Goal: Task Accomplishment & Management: Manage account settings

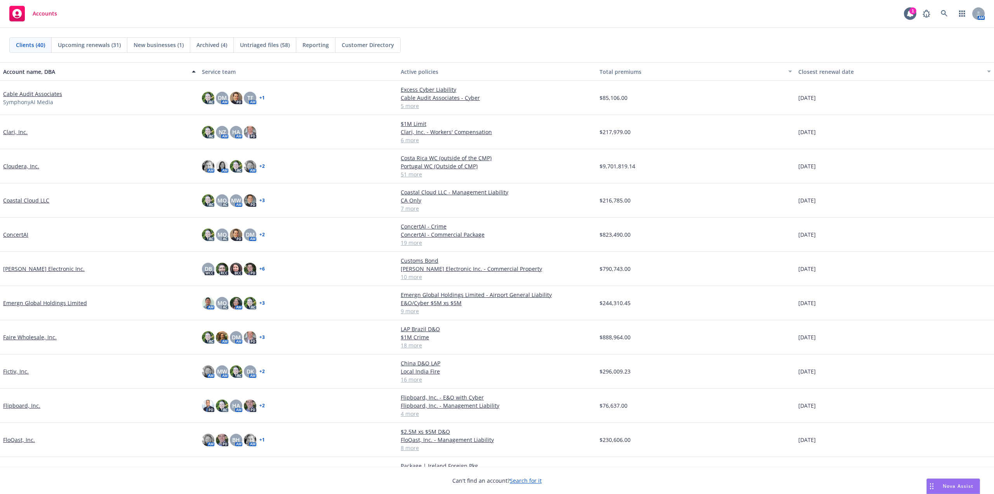
click at [49, 91] on link "Cable Audit Associates" at bounding box center [32, 94] width 59 height 8
click at [37, 90] on link "Cable Audit Associates" at bounding box center [32, 94] width 59 height 8
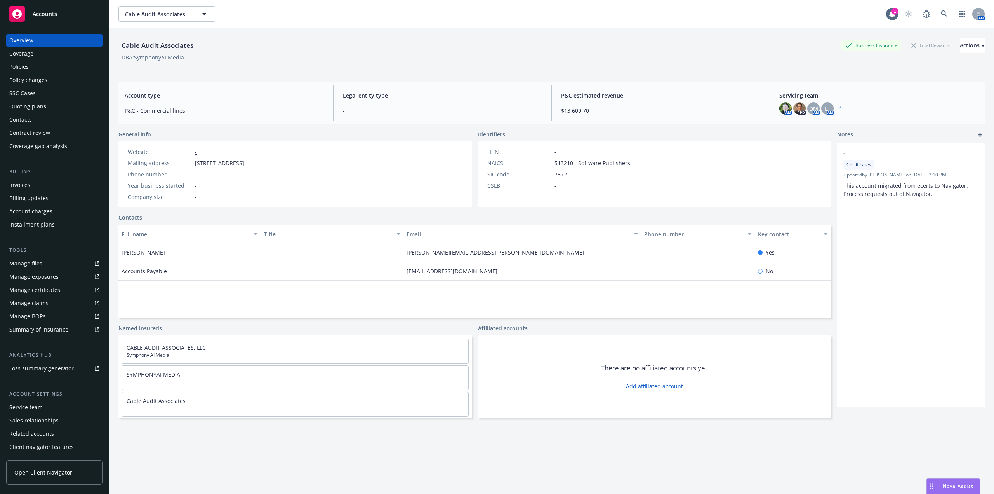
click at [35, 64] on div "Policies" at bounding box center [54, 67] width 90 height 12
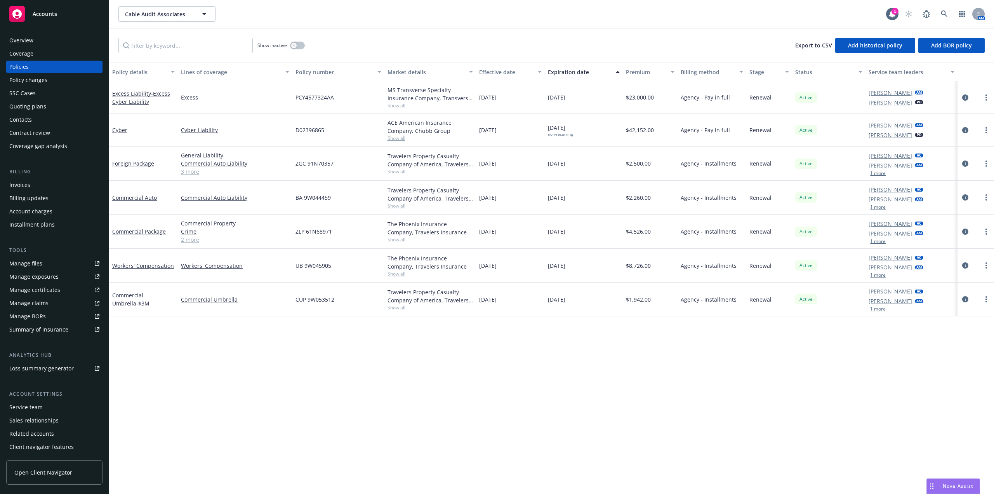
click at [984, 235] on div at bounding box center [976, 231] width 30 height 9
click at [989, 235] on link "more" at bounding box center [986, 231] width 9 height 9
click at [949, 260] on link "Renew with incumbent" at bounding box center [945, 263] width 91 height 16
select select "12"
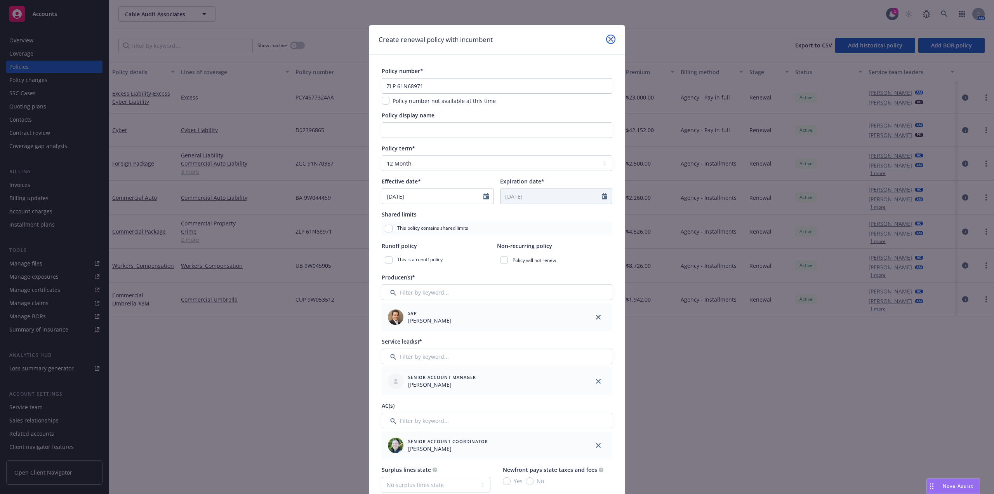
click at [609, 39] on icon "close" at bounding box center [611, 39] width 5 height 5
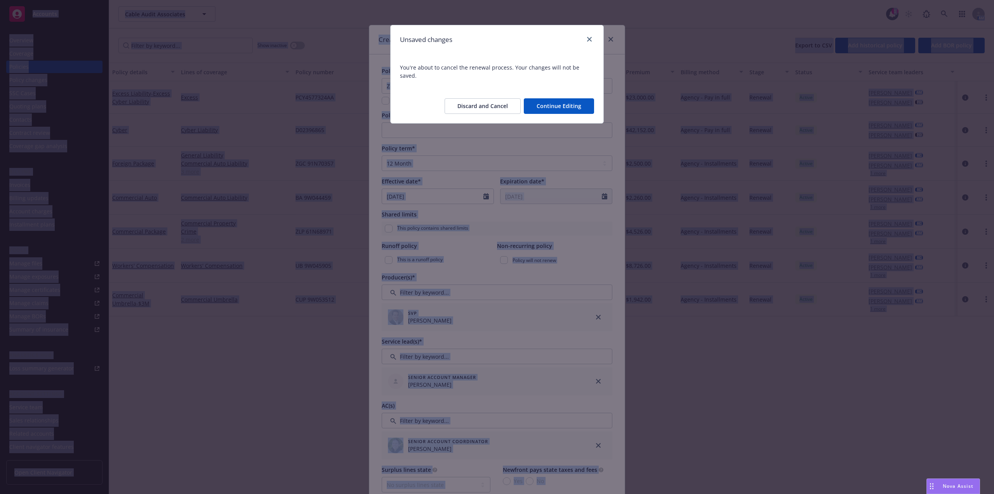
click at [497, 98] on button "Discard and Cancel" at bounding box center [483, 106] width 76 height 16
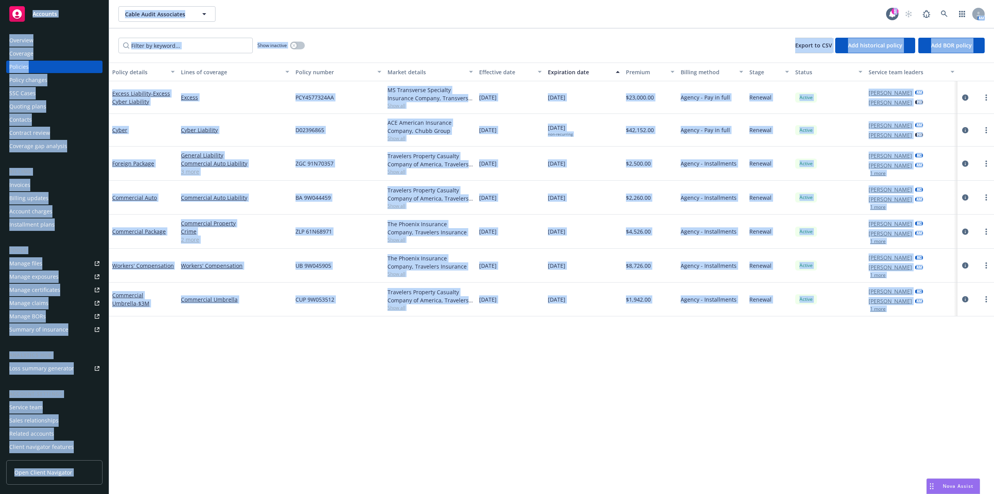
click at [497, 98] on span "08/21/2024" at bounding box center [487, 97] width 17 height 8
click at [97, 262] on icon at bounding box center [98, 262] width 3 height 3
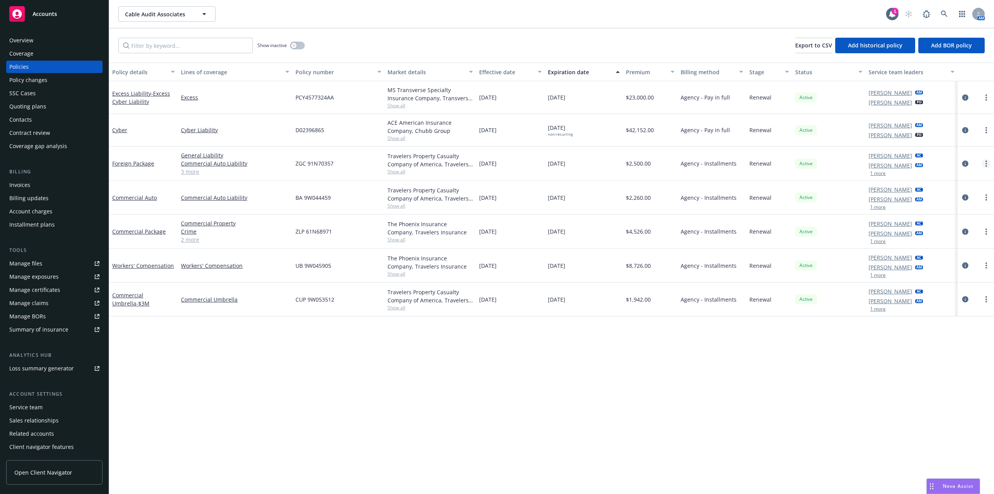
click at [991, 163] on link "more" at bounding box center [986, 163] width 9 height 9
click at [944, 194] on link "Renew with incumbent" at bounding box center [945, 195] width 91 height 16
click at [944, 194] on div "Alison Smaalders AC Devin McKenzie AM 1 more" at bounding box center [912, 198] width 92 height 34
select select "12"
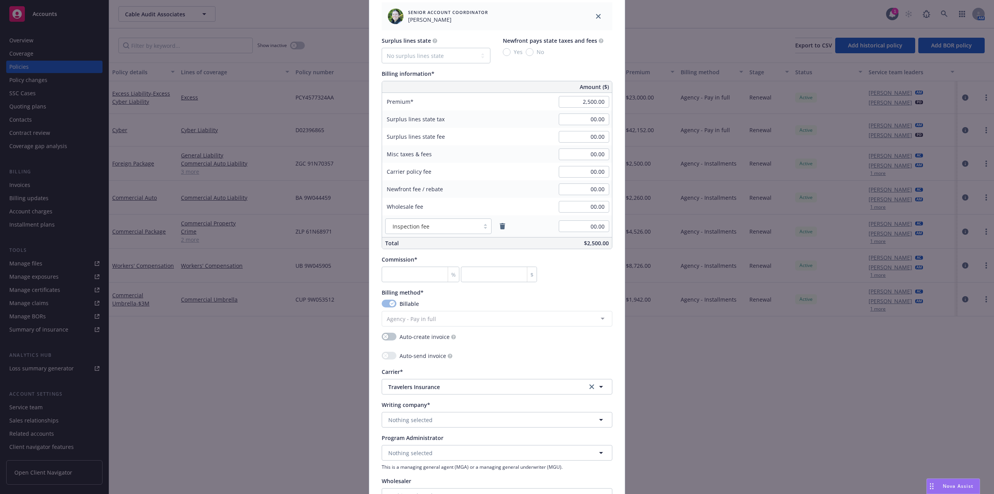
scroll to position [544, 0]
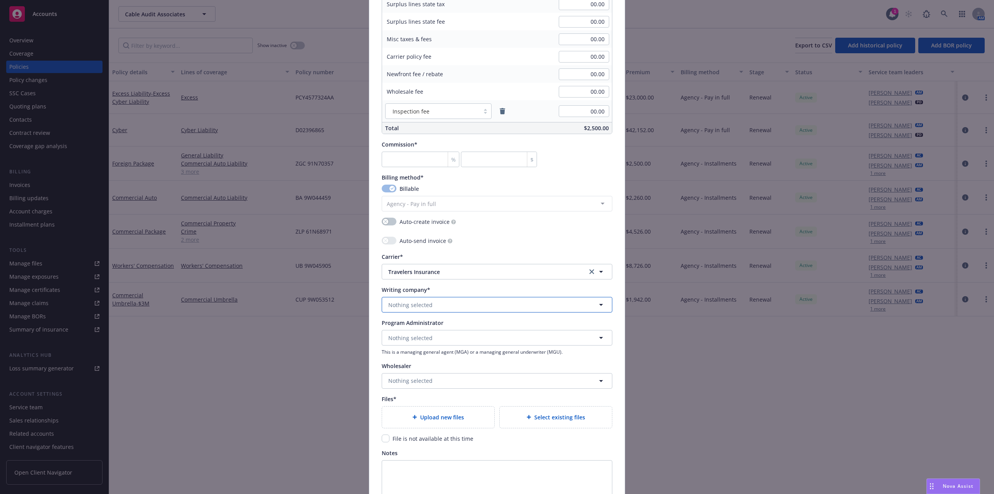
click at [470, 308] on button "Nothing selected" at bounding box center [497, 305] width 231 height 16
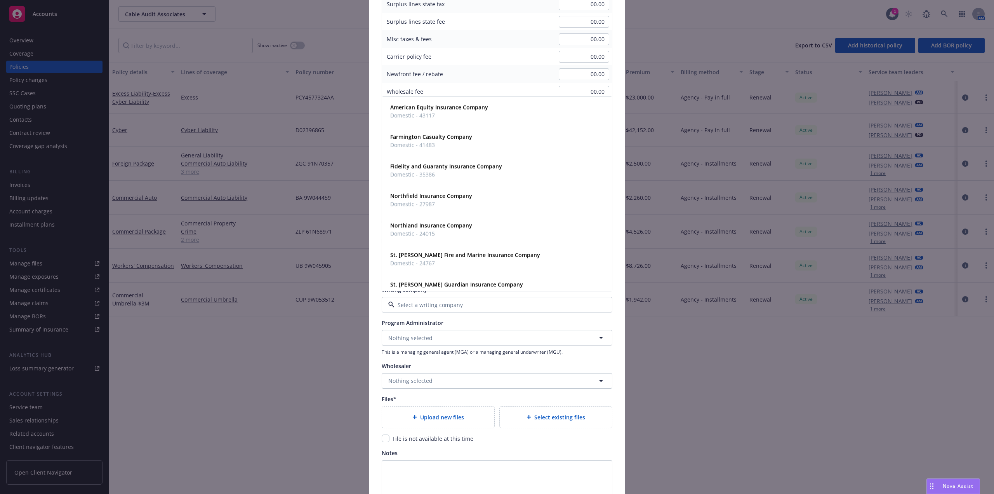
paste input "TRAVELERS PROPERTY CASUALTY COMPANY OF AMERICA"
type input "TRAVELERS PROPERTY CASUALTY COMPANY OF AMERICA"
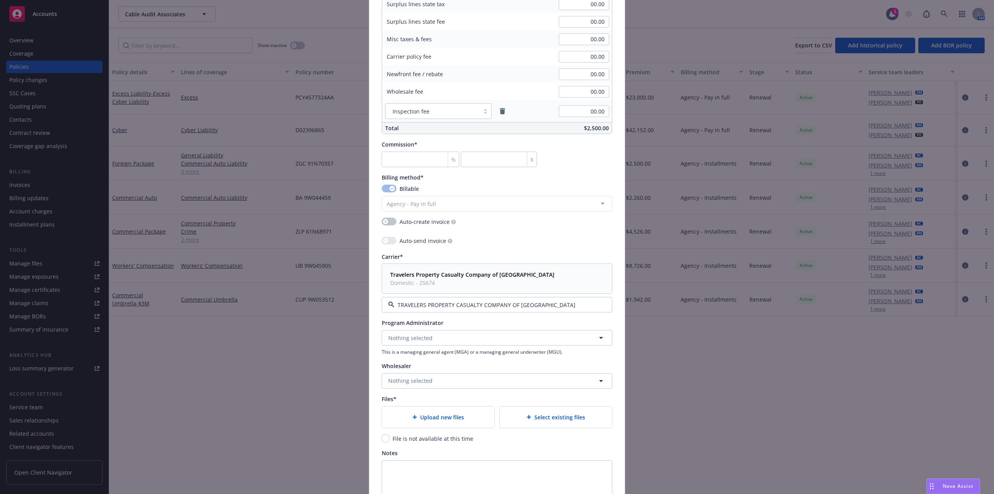
click at [488, 279] on span "Domestic - 25674" at bounding box center [472, 283] width 164 height 8
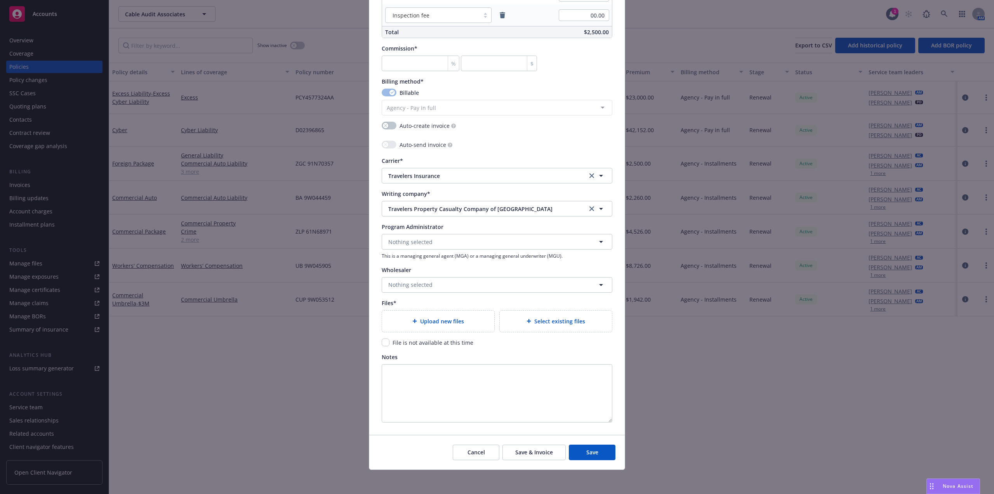
scroll to position [641, 0]
click at [556, 319] on span "Select existing files" at bounding box center [559, 320] width 51 height 8
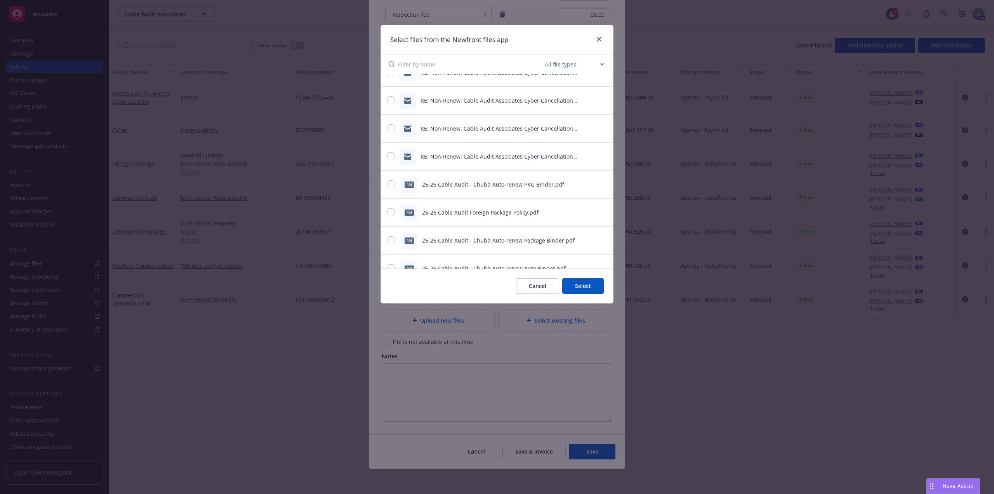
scroll to position [117, 0]
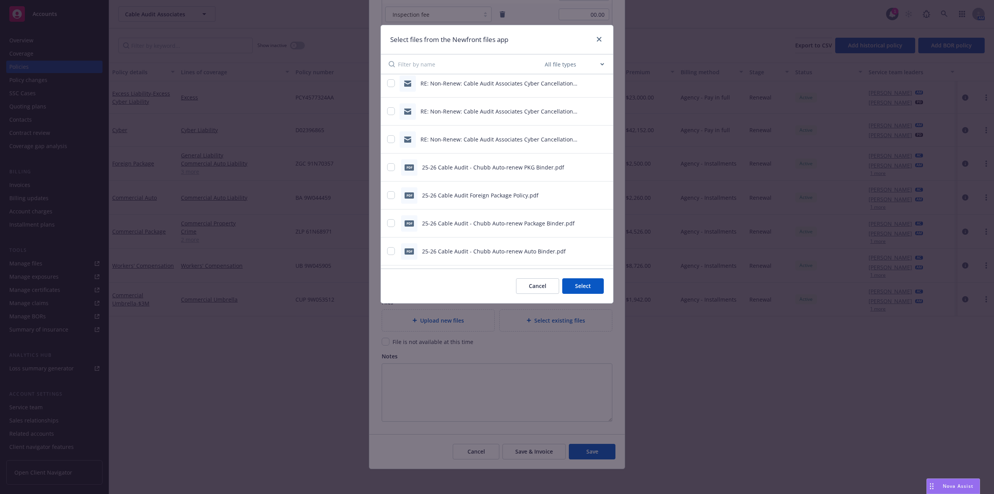
click at [447, 66] on input at bounding box center [470, 63] width 145 height 19
click at [602, 65] on select "All file types Agreements Allocations Annual Service Cycle - Financial snapshot…" at bounding box center [574, 64] width 62 height 16
select select "Policy"
click at [543, 56] on select "All file types Agreements Allocations Annual Service Cycle - Financial snapshot…" at bounding box center [574, 64] width 62 height 16
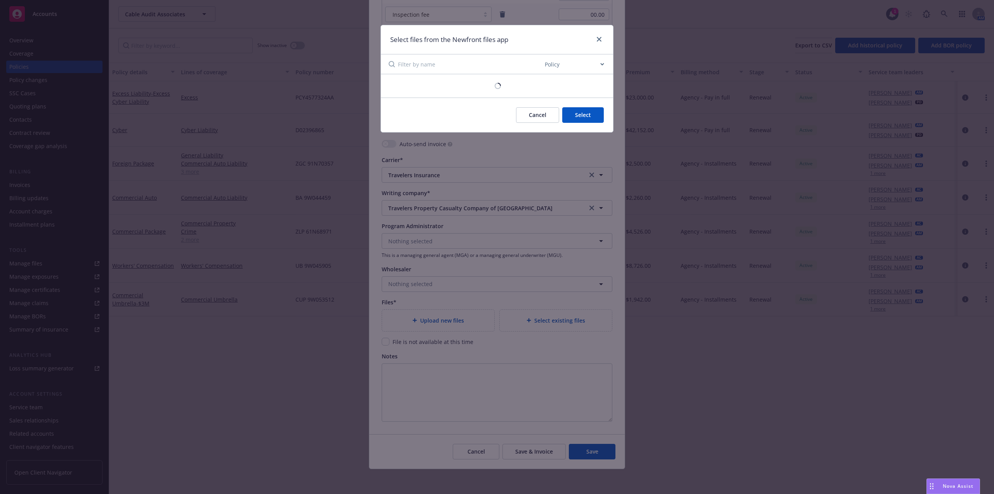
scroll to position [0, 0]
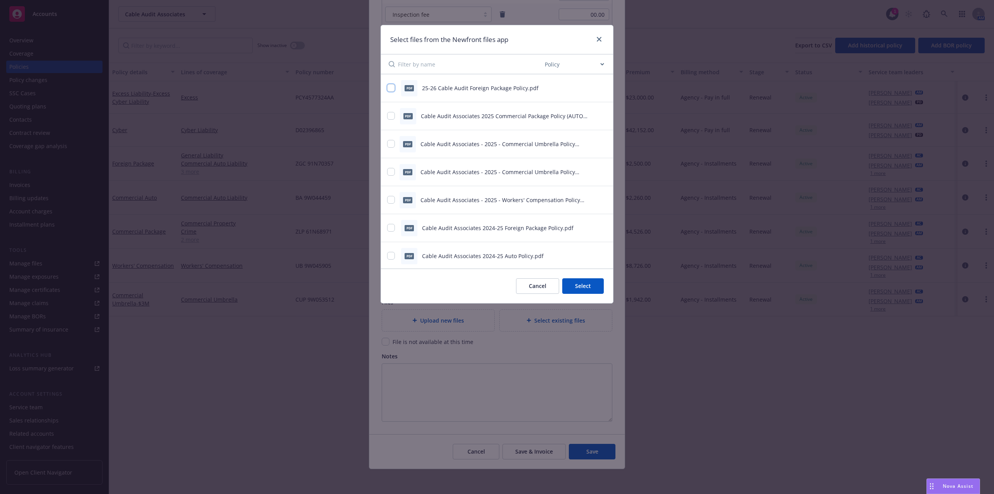
click at [392, 89] on input "checkbox" at bounding box center [391, 88] width 8 height 8
checkbox input "true"
click at [599, 87] on icon "preview file" at bounding box center [602, 87] width 7 height 5
click at [579, 285] on button "Select 1 file" at bounding box center [576, 286] width 56 height 16
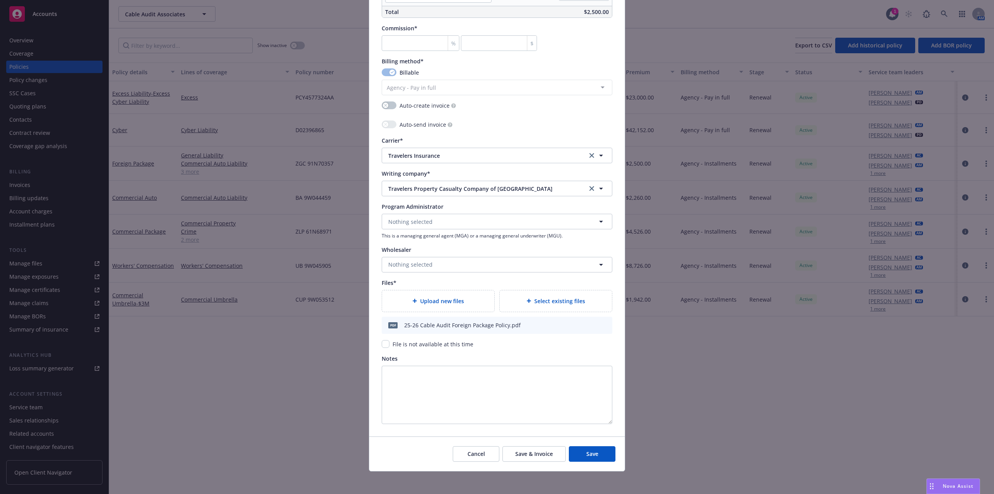
scroll to position [662, 0]
click at [593, 453] on span "Save" at bounding box center [593, 450] width 12 height 7
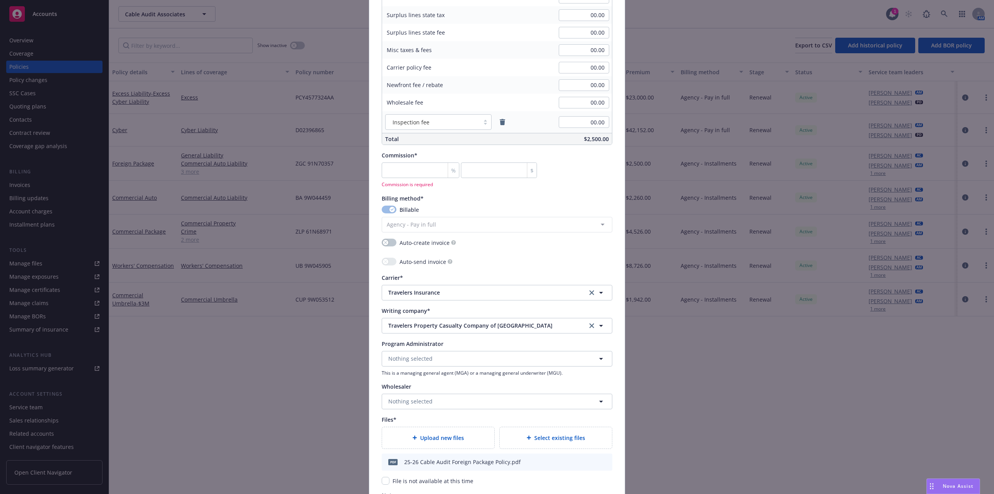
scroll to position [468, 0]
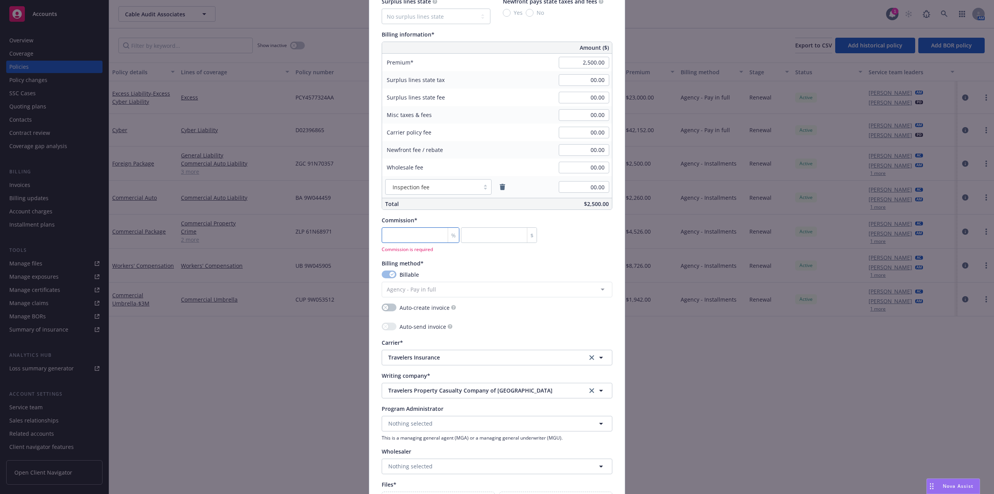
click at [411, 239] on input "number" at bounding box center [421, 235] width 78 height 16
type input "1"
type input "25"
type input "15"
type input "375"
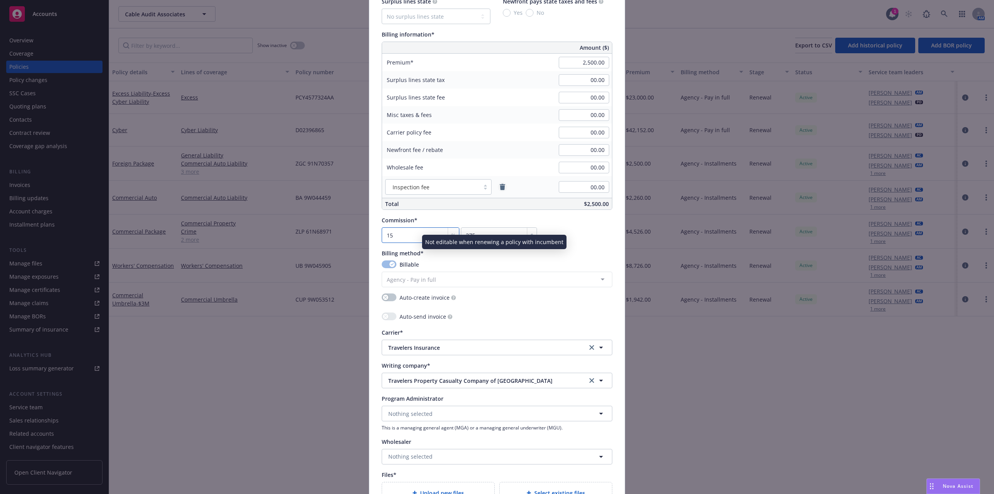
type input "15"
click at [501, 188] on icon "remove" at bounding box center [502, 187] width 5 height 6
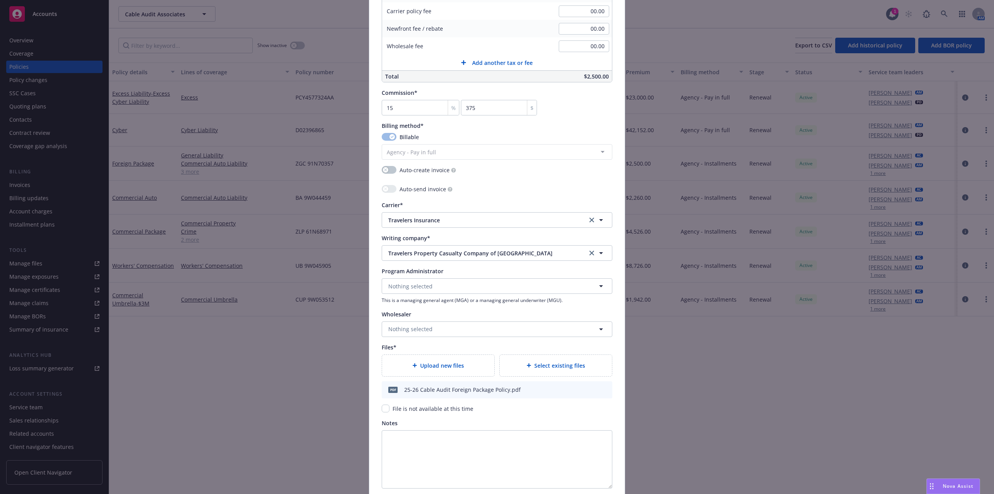
scroll to position [656, 0]
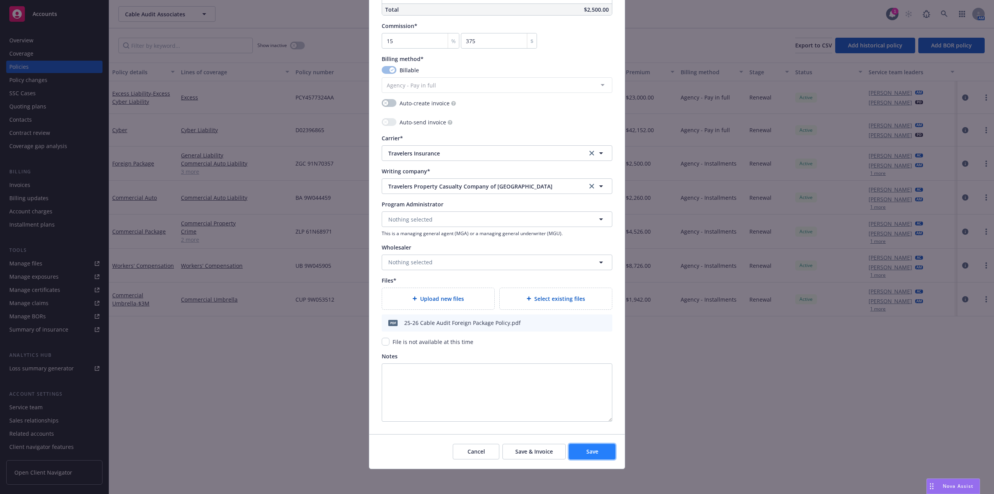
click at [590, 448] on span "Save" at bounding box center [593, 450] width 12 height 7
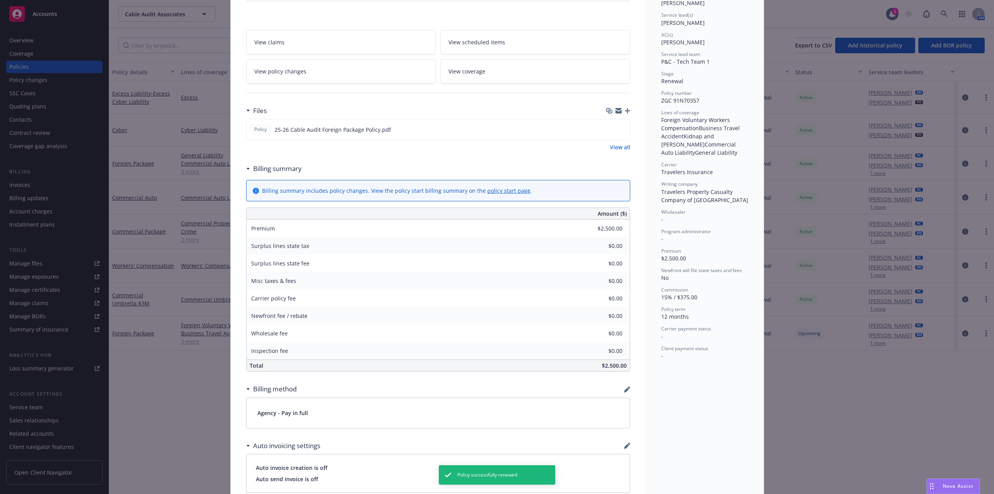
scroll to position [311, 0]
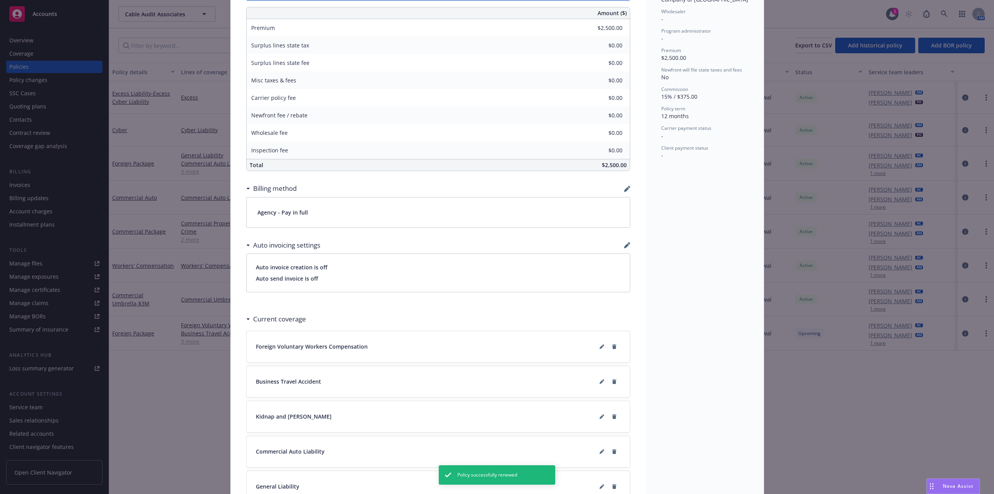
click at [622, 184] on div "Billing method" at bounding box center [438, 188] width 384 height 16
click at [625, 188] on icon "button" at bounding box center [626, 189] width 5 height 5
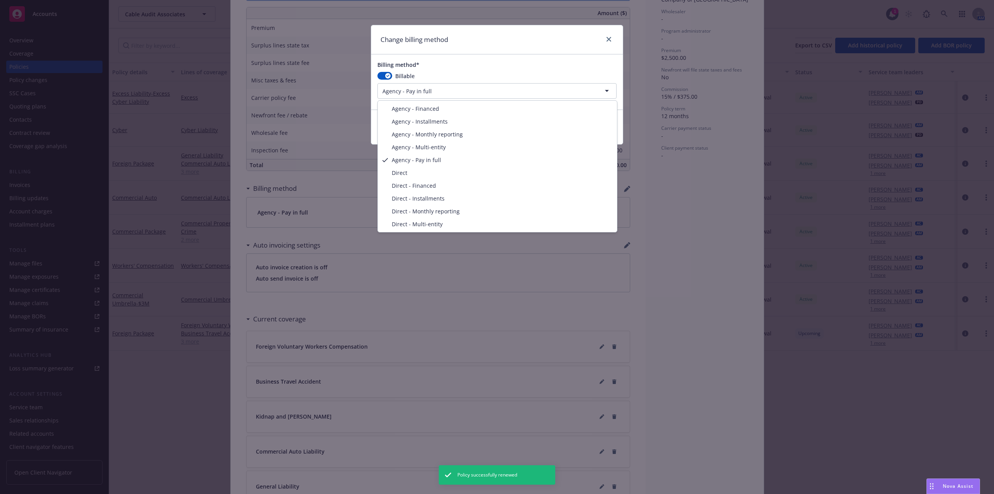
click at [453, 87] on html "Accounts Overview Coverage Policies Policy changes SSC Cases Quoting plans Cont…" at bounding box center [497, 247] width 994 height 494
select select "AGENCY_INSTALLMENTS"
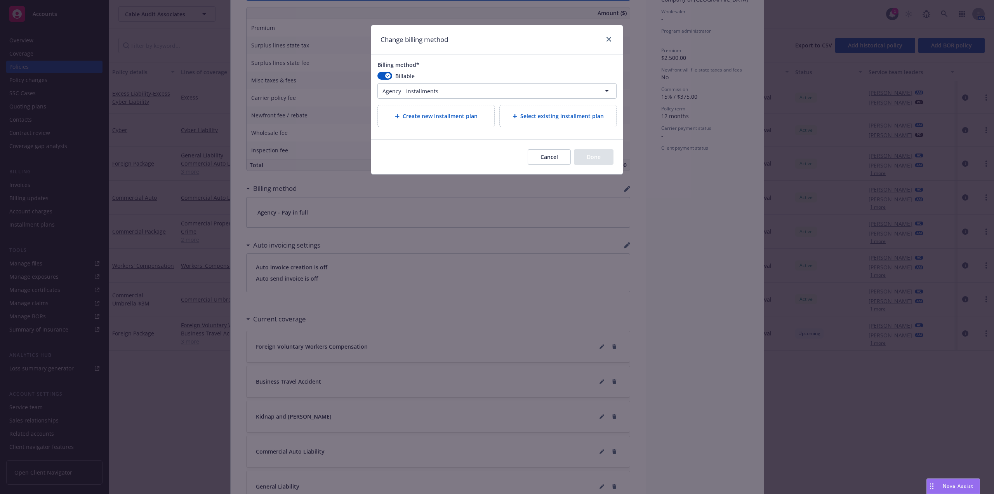
click at [468, 122] on div "Create new installment plan" at bounding box center [436, 115] width 117 height 21
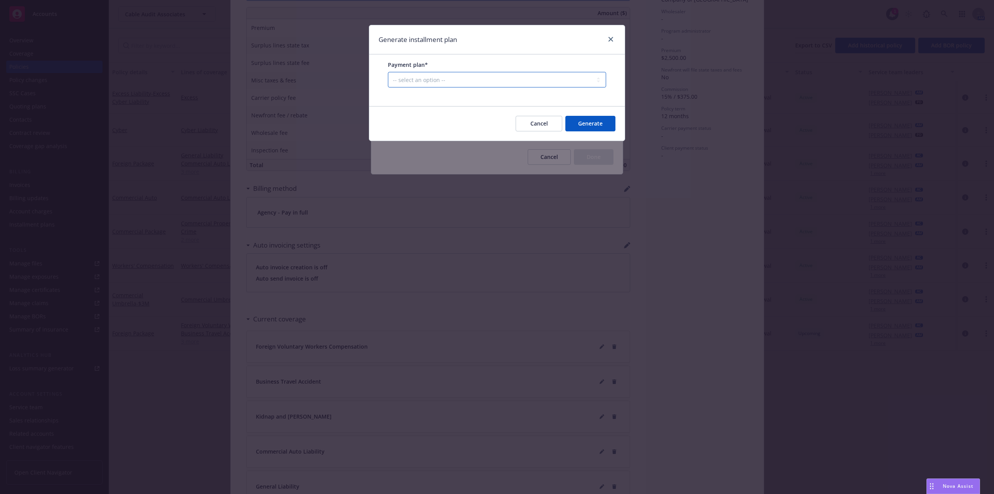
click at [448, 78] on select "-- select an option -- Only down payment 0% down payment + 12 monthly installme…" at bounding box center [497, 80] width 218 height 16
select select "25% down payment + 3 quarterly installments"
click at [388, 87] on select "-- select an option -- Only down payment 0% down payment + 12 monthly installme…" at bounding box center [497, 80] width 218 height 16
select select "QUARTERLY"
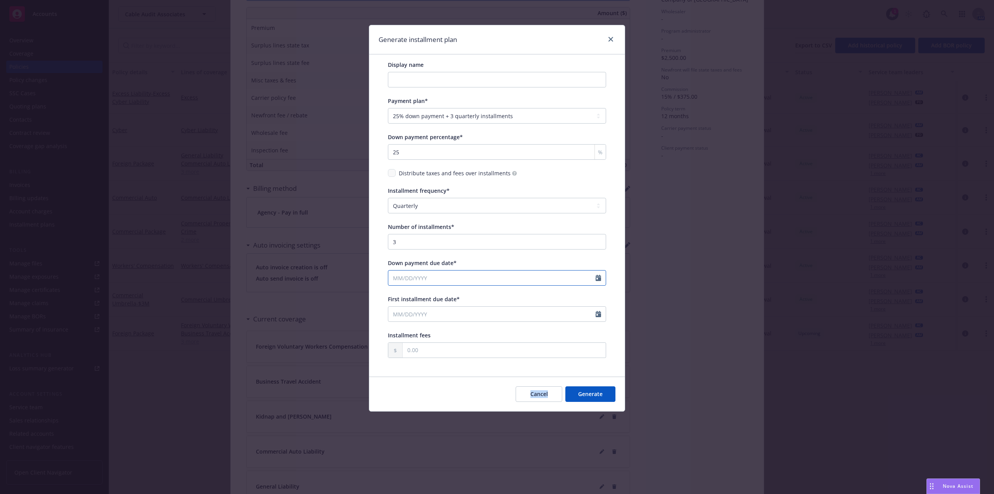
select select "8"
click at [462, 280] on input "Down payment due date*" at bounding box center [491, 277] width 207 height 15
click at [450, 360] on span "21" at bounding box center [448, 358] width 10 height 10
type input "08/21/2025"
click at [478, 317] on input "First installment due date*" at bounding box center [491, 313] width 207 height 15
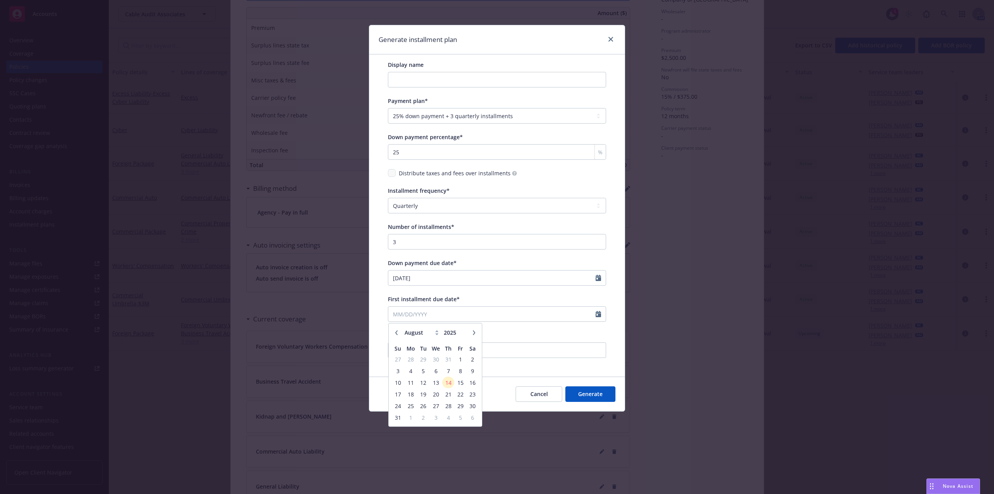
click at [473, 333] on icon "button" at bounding box center [474, 332] width 5 height 5
click at [474, 334] on icon "button" at bounding box center [474, 332] width 2 height 5
select select "11"
click at [460, 395] on span "21" at bounding box center [460, 394] width 10 height 10
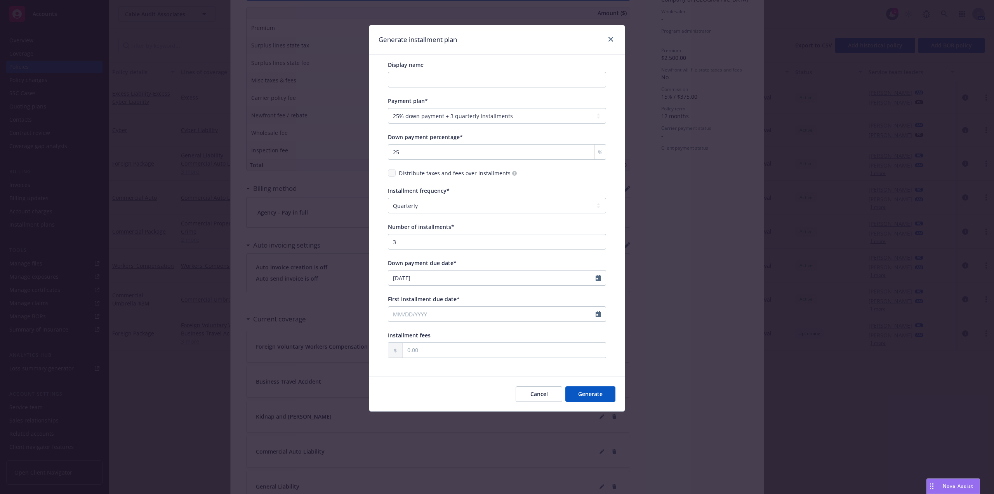
type input "11/21/2025"
click at [584, 395] on button "Generate" at bounding box center [591, 394] width 50 height 16
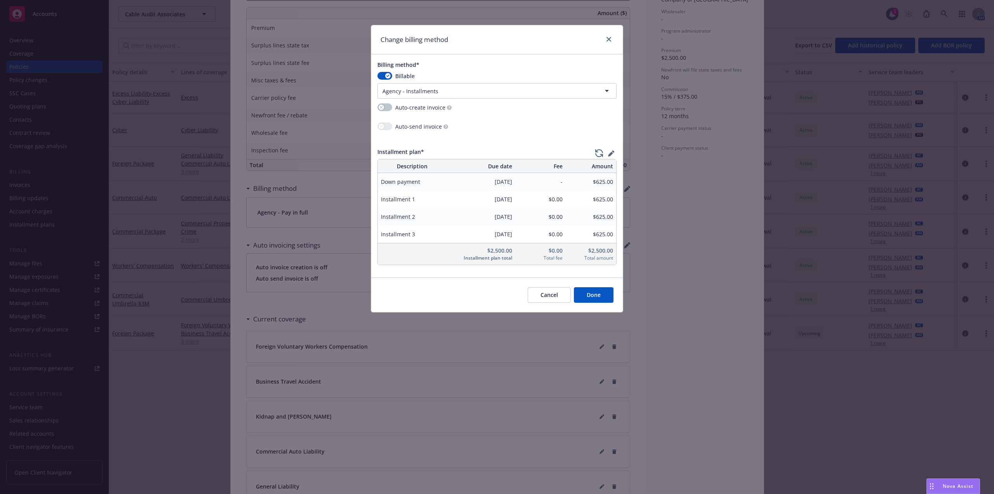
click at [614, 147] on div "Installment plan* Description Due date Fee Amount Down payment 08/21/2025 - $62…" at bounding box center [497, 206] width 252 height 130
click at [614, 152] on icon "button" at bounding box center [613, 151] width 2 height 2
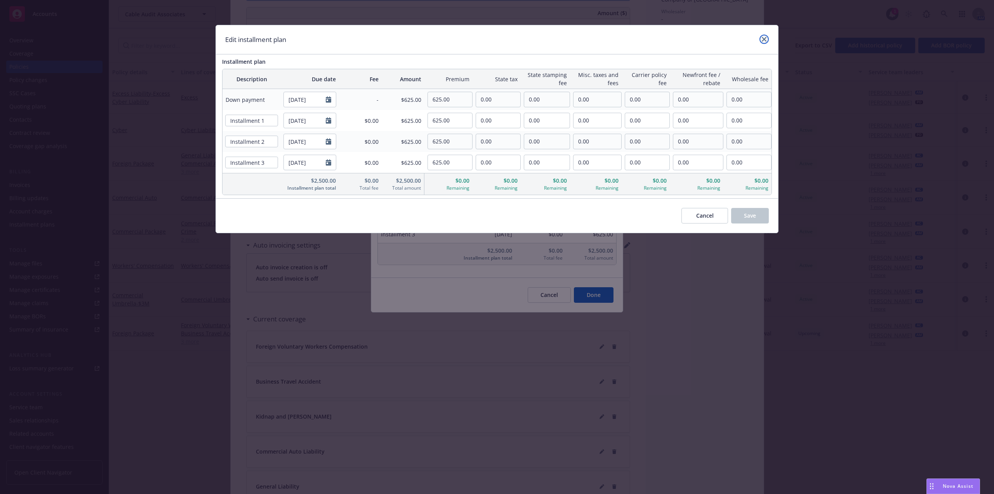
click at [764, 37] on icon "close" at bounding box center [764, 39] width 5 height 5
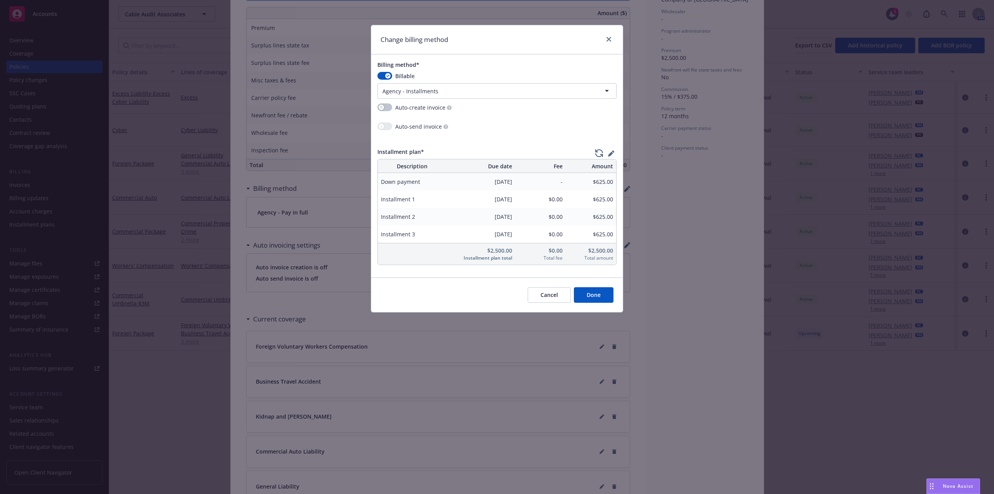
click at [601, 301] on button "Done" at bounding box center [594, 295] width 40 height 16
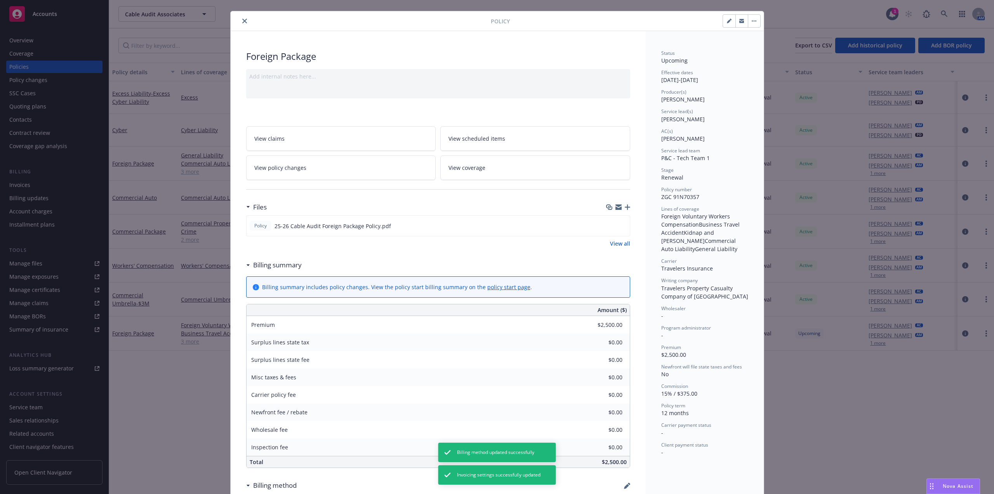
scroll to position [0, 0]
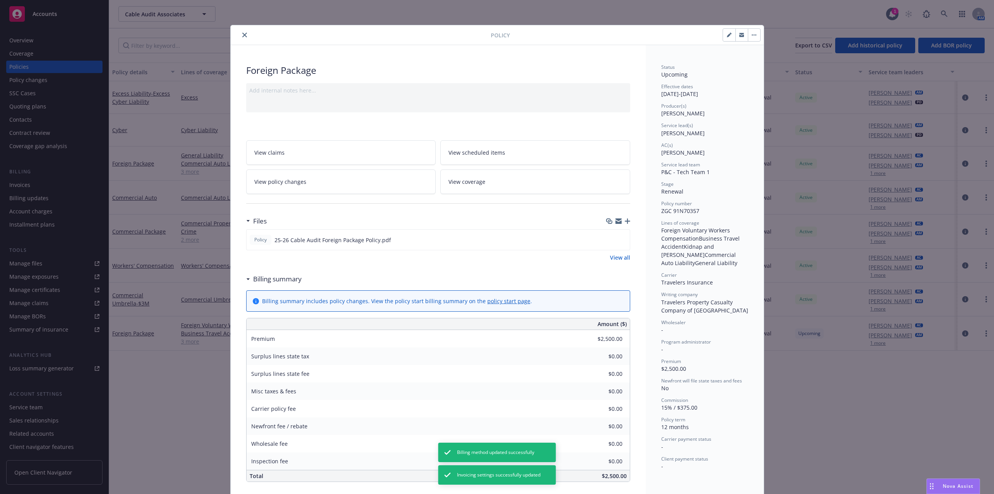
click at [242, 33] on icon "close" at bounding box center [244, 35] width 5 height 5
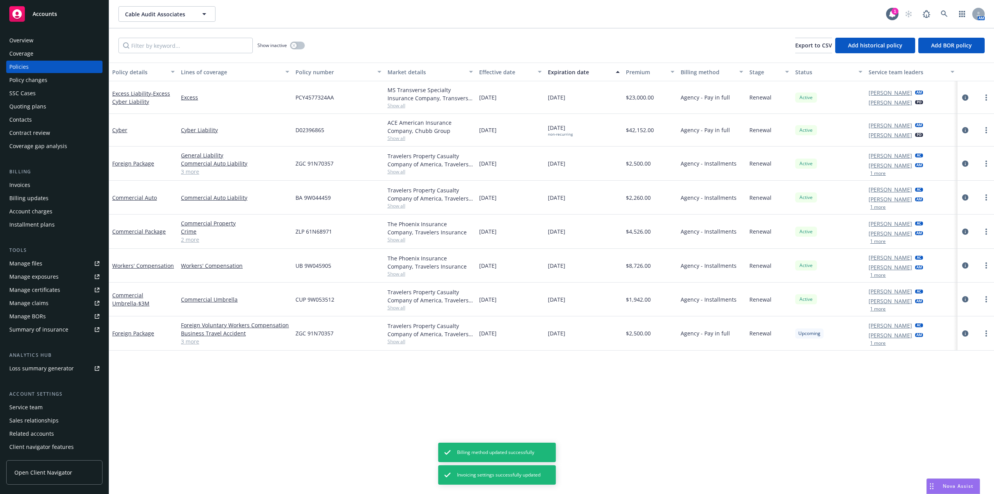
click at [55, 226] on div "Installment plans" at bounding box center [54, 224] width 90 height 12
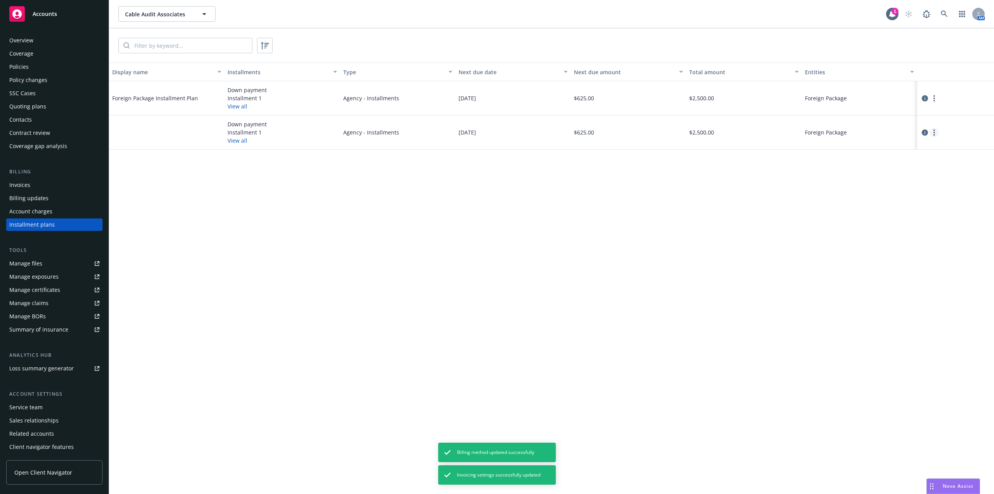
click at [938, 132] on link "more" at bounding box center [934, 132] width 9 height 9
click at [927, 132] on icon "circleInformation" at bounding box center [925, 132] width 6 height 6
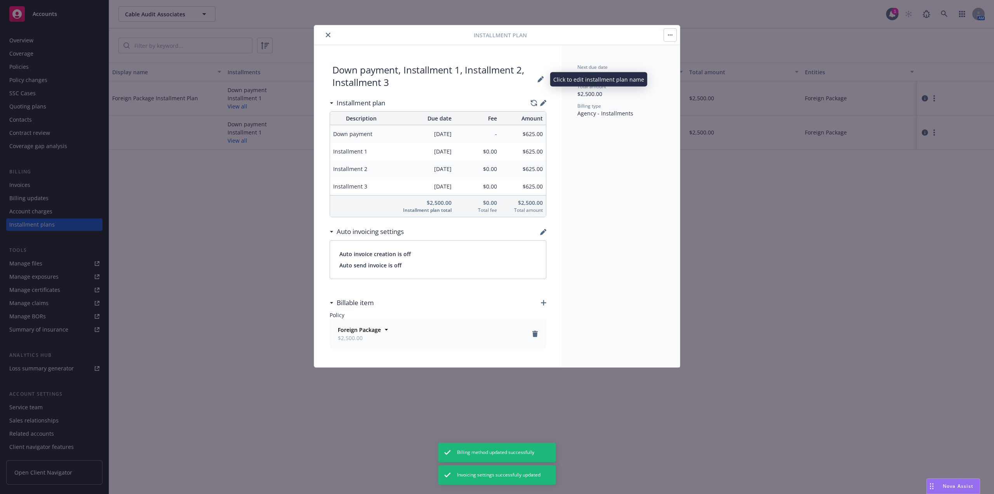
click at [475, 69] on div "Down payment, Installment 1, Installment 2, Installment 3" at bounding box center [435, 79] width 205 height 31
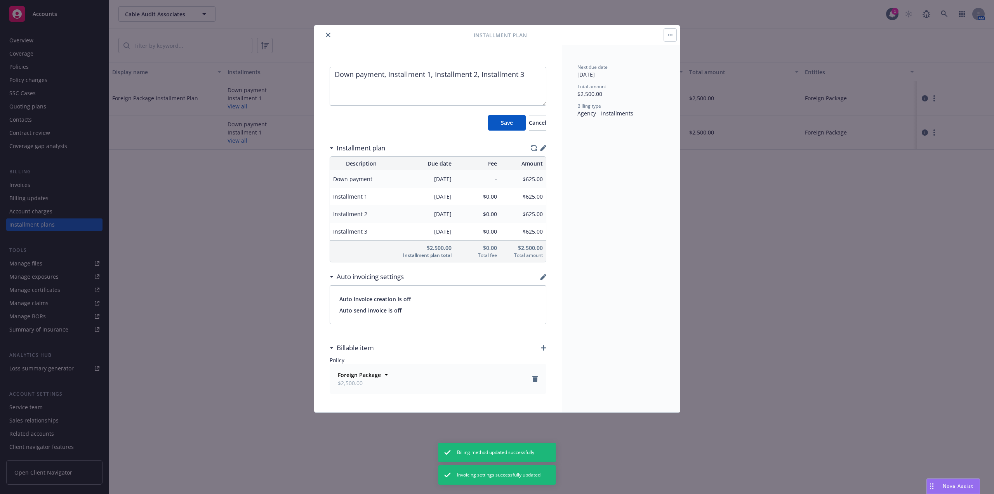
click at [510, 86] on textarea "Down payment, Installment 1, Installment 2, Installment 3" at bounding box center [438, 86] width 217 height 39
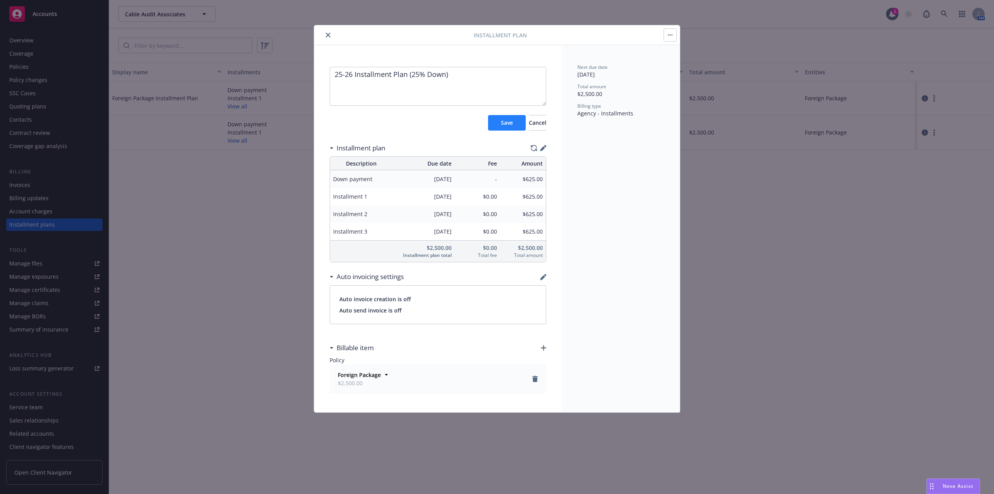
type textarea "25-26 Installment Plan (25% Down)"
click at [491, 120] on button "Save" at bounding box center [507, 123] width 38 height 16
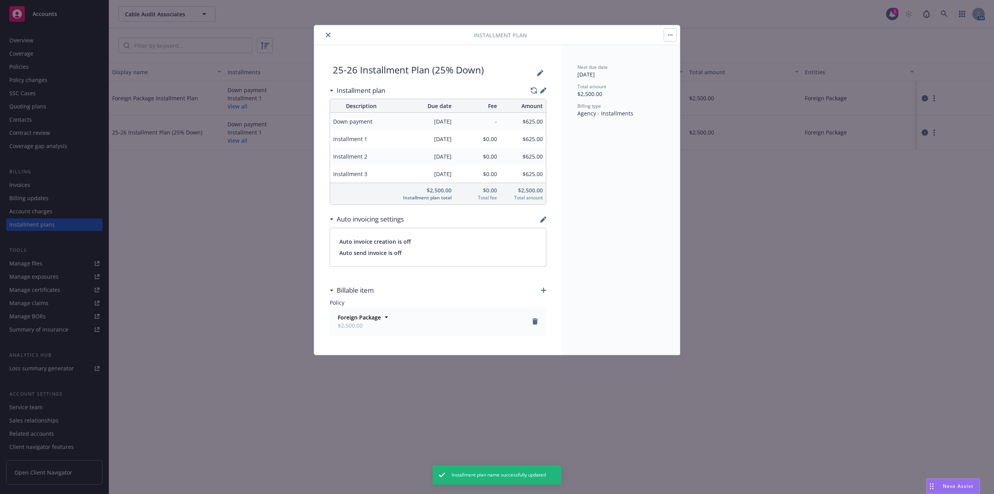
click at [672, 35] on icon "button" at bounding box center [670, 35] width 5 height 2
drag, startPoint x: 320, startPoint y: 28, endPoint x: 324, endPoint y: 31, distance: 5.8
click at [324, 31] on div "Installment Plan Edit Add policy" at bounding box center [497, 35] width 366 height 20
click at [329, 36] on icon "close" at bounding box center [328, 35] width 5 height 5
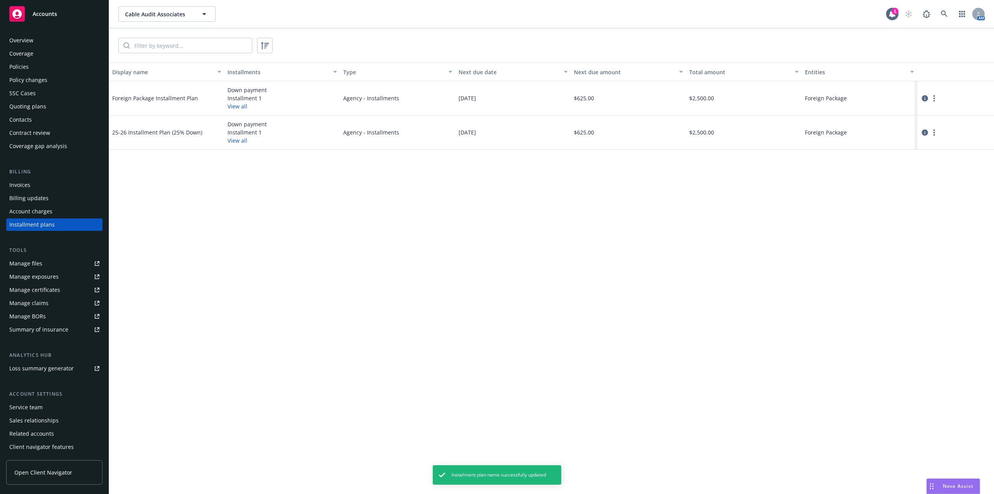
click at [54, 68] on div "Policies" at bounding box center [54, 67] width 90 height 12
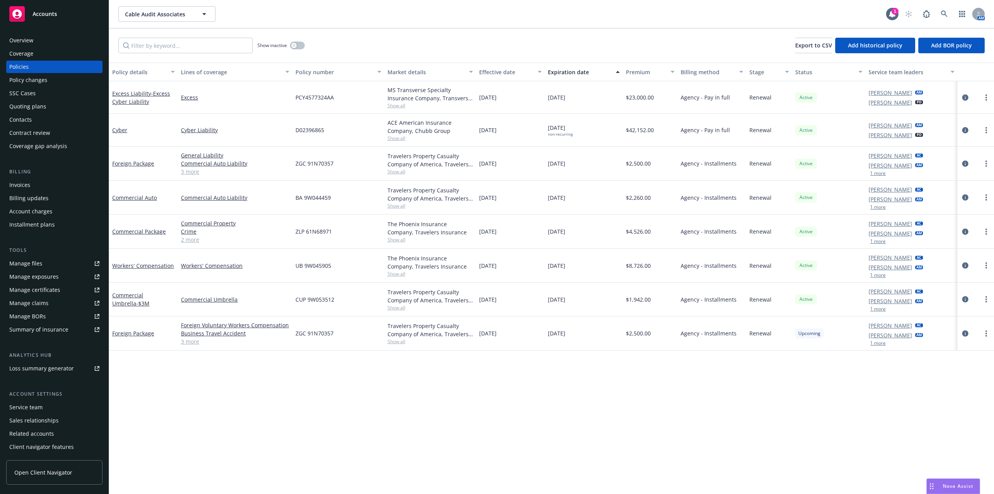
click at [89, 260] on link "Manage files" at bounding box center [54, 263] width 96 height 12
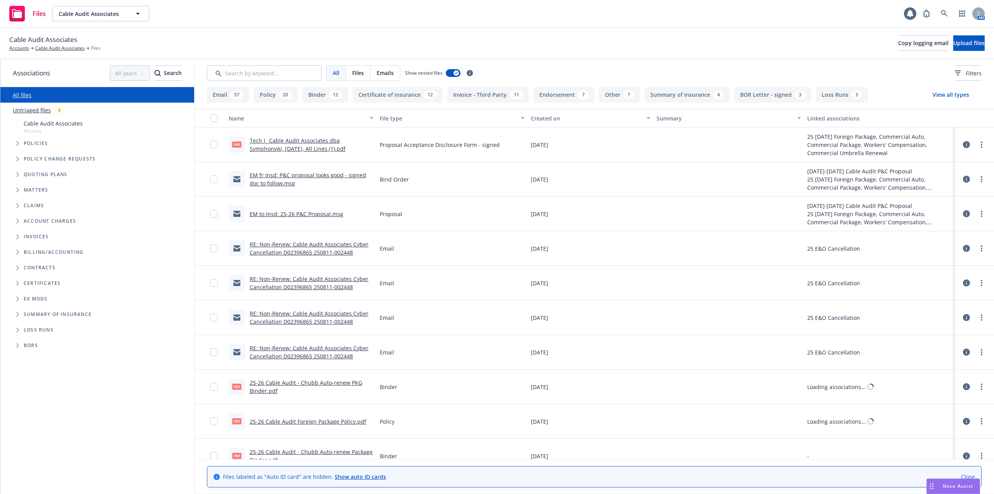
click at [39, 113] on link "Untriaged files" at bounding box center [32, 110] width 38 height 8
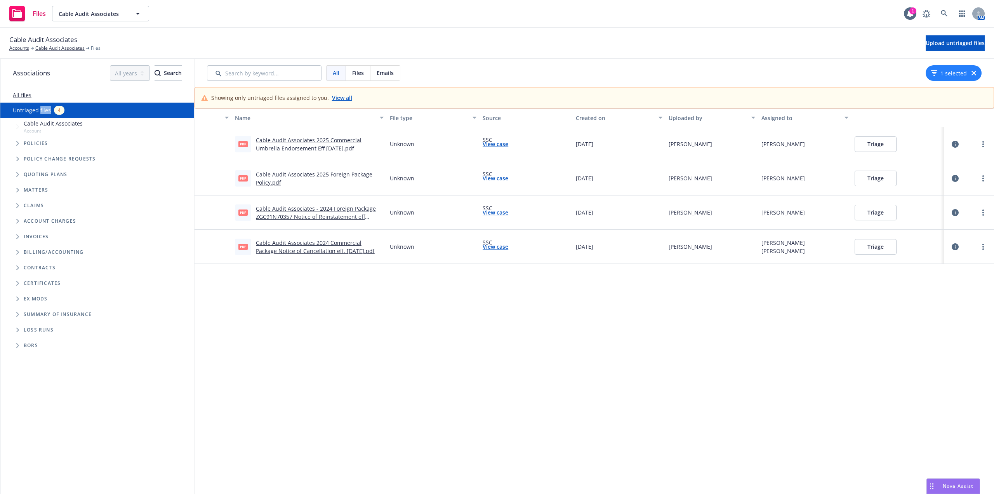
click at [348, 174] on link "Cable Audit Associates 2025 Foreign Package Policy.pdf" at bounding box center [314, 179] width 117 height 16
click at [879, 181] on button "Triage" at bounding box center [876, 179] width 42 height 16
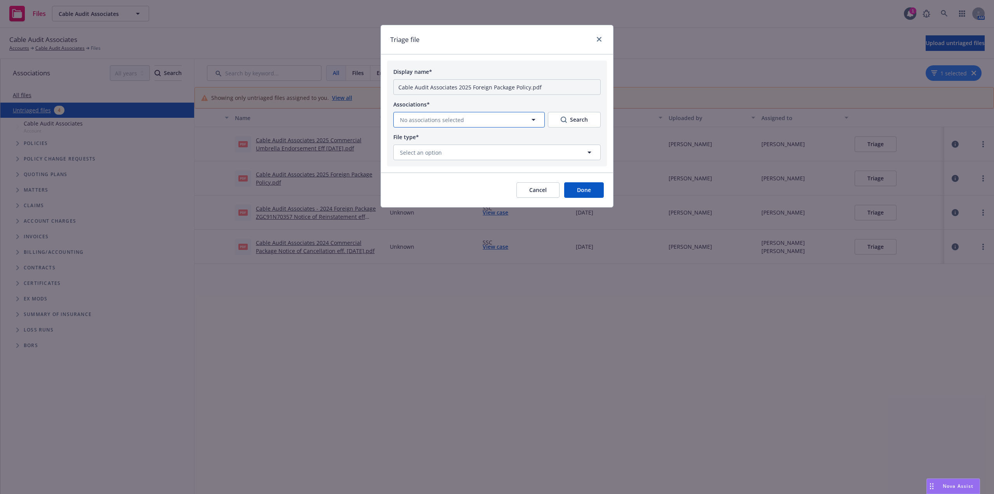
click at [465, 118] on button "No associations selected" at bounding box center [468, 120] width 151 height 16
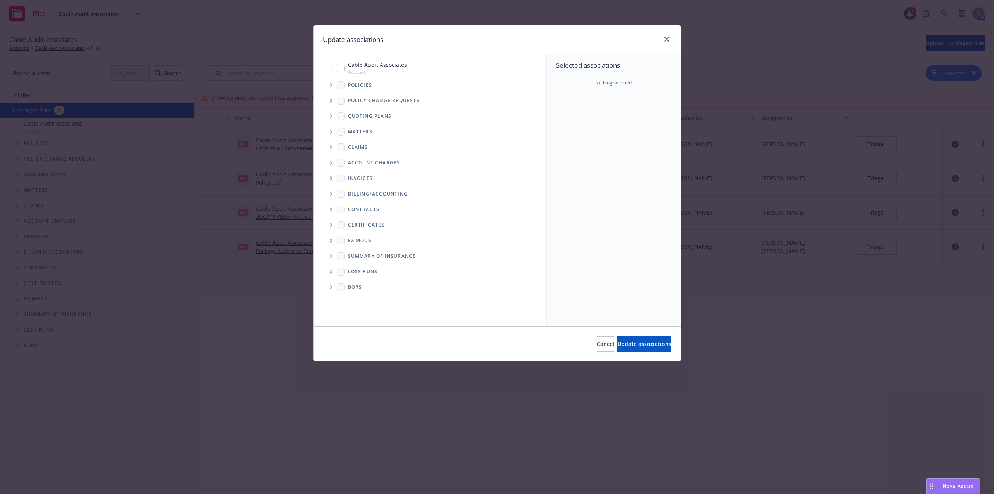
click at [332, 86] on icon "Tree Example" at bounding box center [331, 85] width 3 height 5
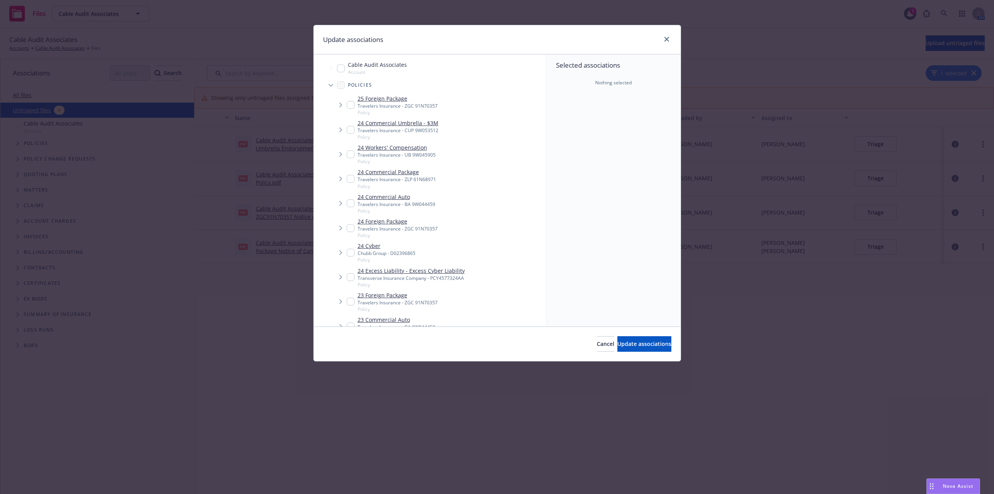
click at [348, 104] on input "Tree Example" at bounding box center [351, 105] width 8 height 8
checkbox input "true"
click at [643, 345] on span "Update associations" at bounding box center [645, 343] width 54 height 7
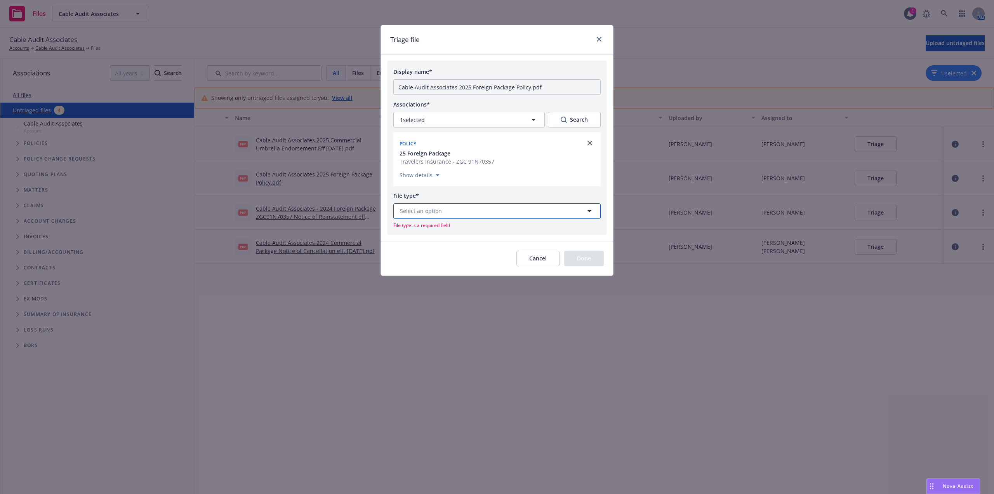
click at [471, 212] on button "Select an option" at bounding box center [496, 211] width 207 height 16
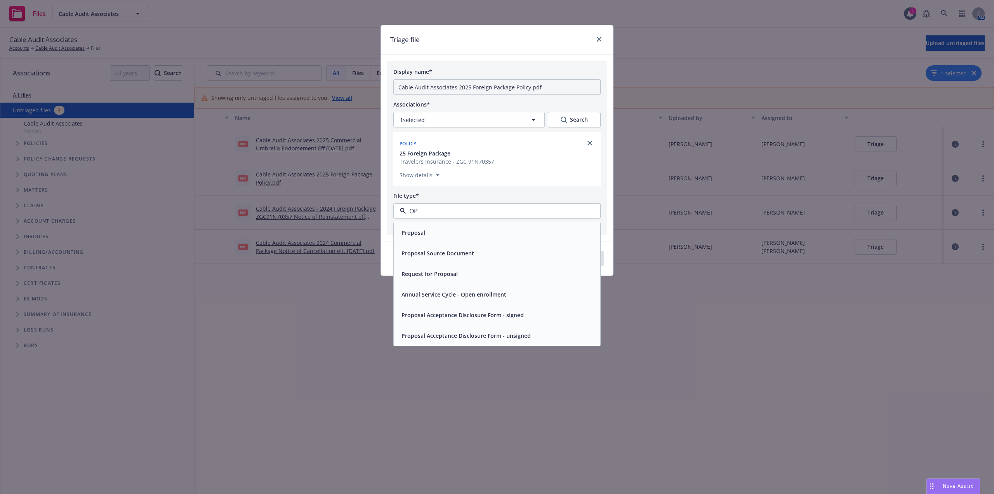
type input "O"
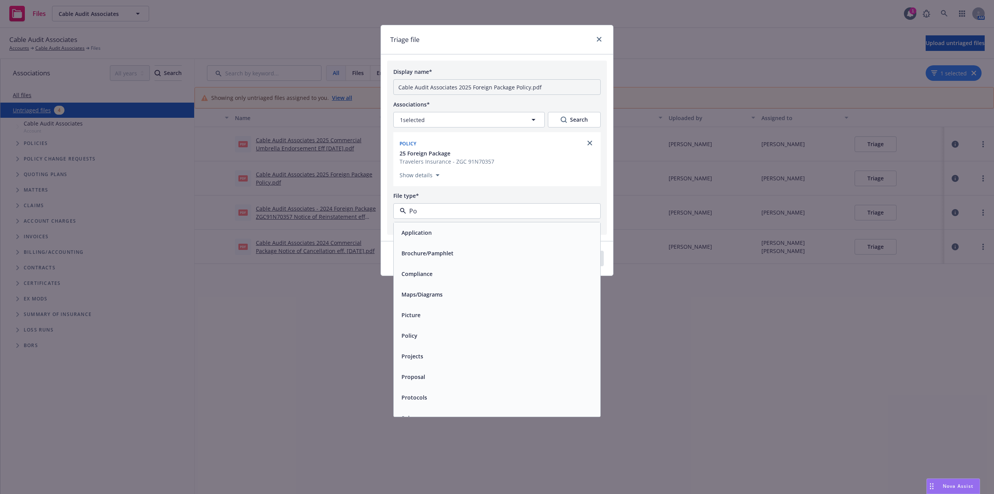
type input "Pol"
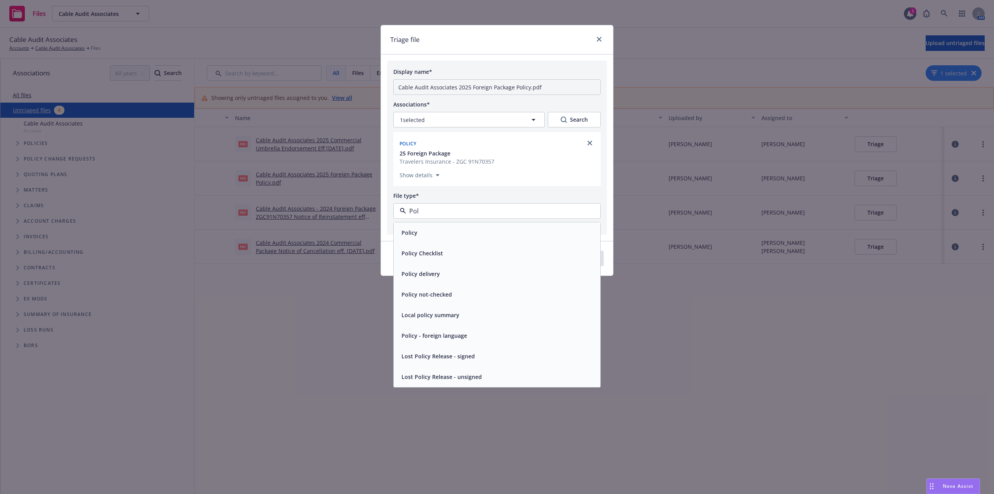
click at [519, 231] on div "Policy" at bounding box center [497, 232] width 197 height 11
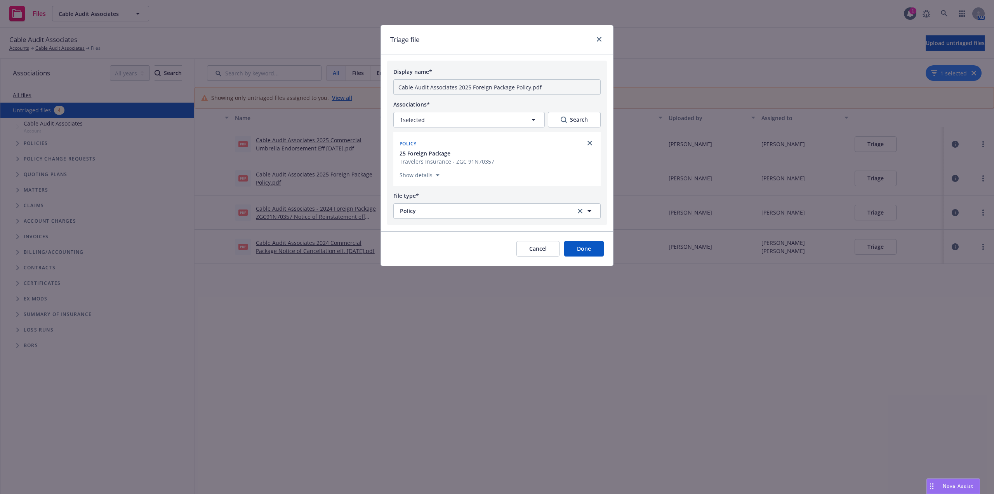
click at [571, 252] on button "Done" at bounding box center [584, 249] width 40 height 16
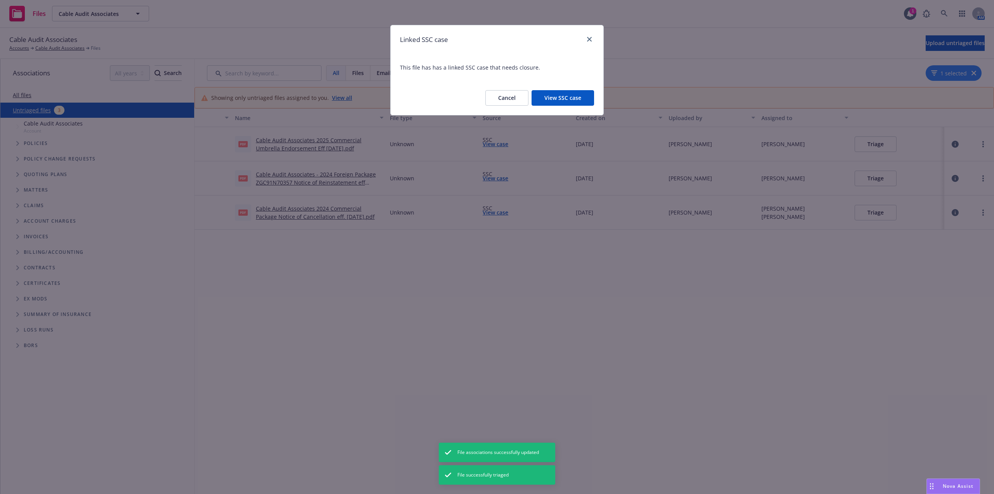
click at [501, 99] on button "Cancel" at bounding box center [507, 98] width 43 height 16
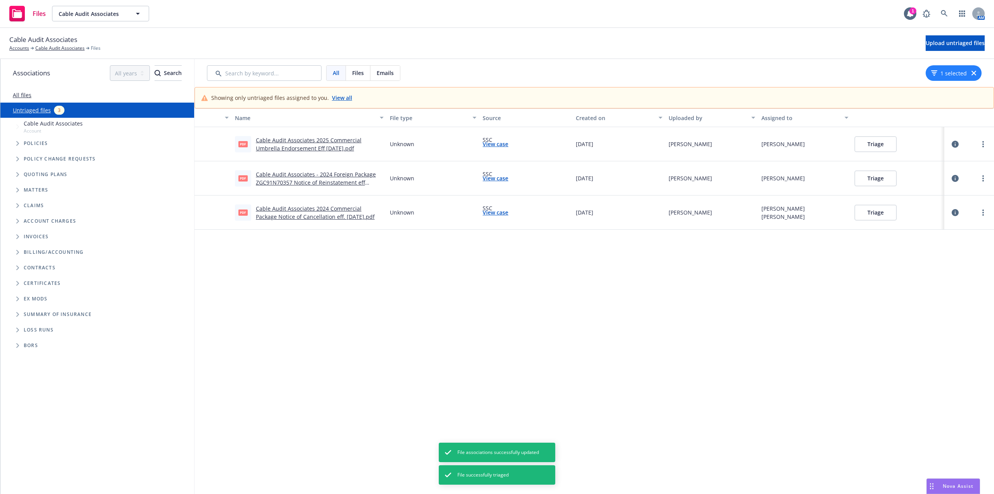
click at [436, 280] on div "Name File type Source Created on Uploaded by Assigned to pdf Cable Audit Associ…" at bounding box center [595, 300] width 800 height 385
click at [871, 176] on button "Triage" at bounding box center [876, 179] width 42 height 16
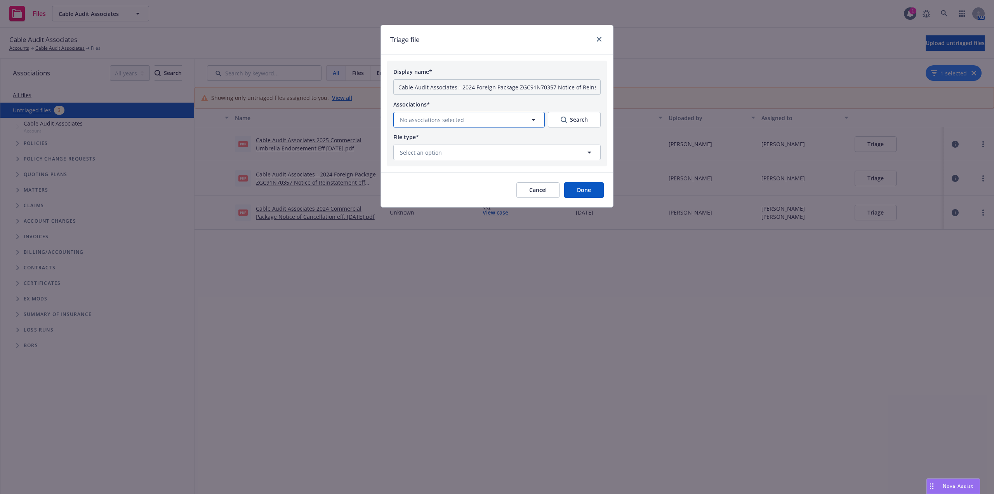
click at [461, 120] on span "No associations selected" at bounding box center [432, 120] width 64 height 8
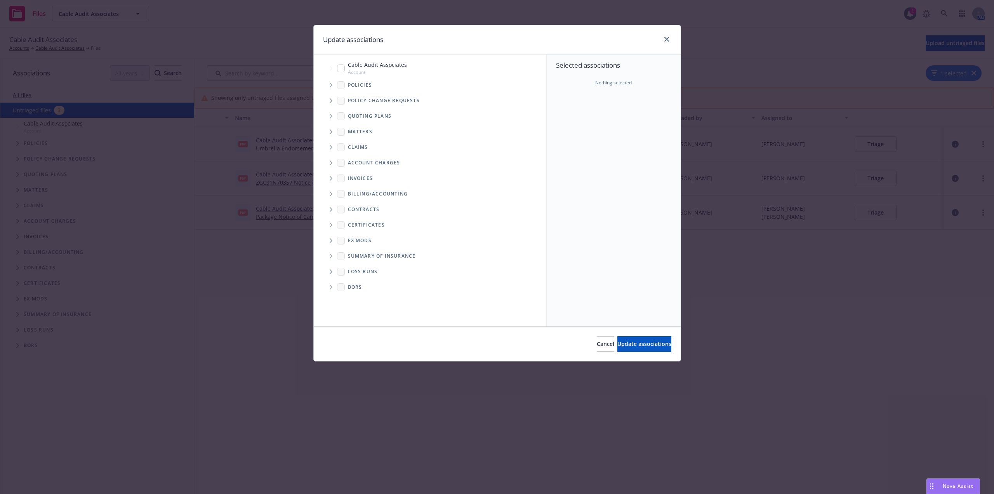
click at [332, 84] on icon "Tree Example" at bounding box center [331, 85] width 3 height 5
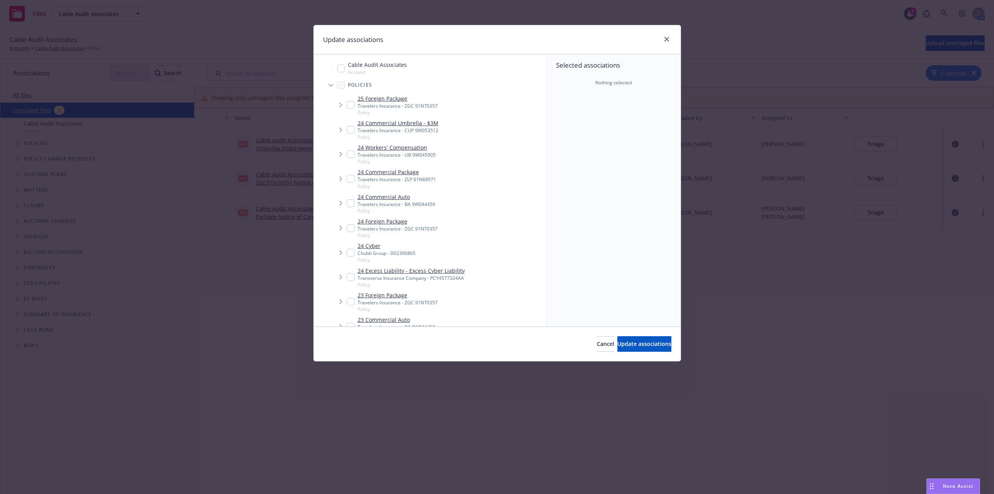
click at [615, 212] on div "Selected associations Nothing selected" at bounding box center [614, 190] width 134 height 272
click at [350, 227] on input "Tree Example" at bounding box center [351, 228] width 8 height 8
checkbox input "true"
drag, startPoint x: 649, startPoint y: 344, endPoint x: 515, endPoint y: 271, distance: 152.6
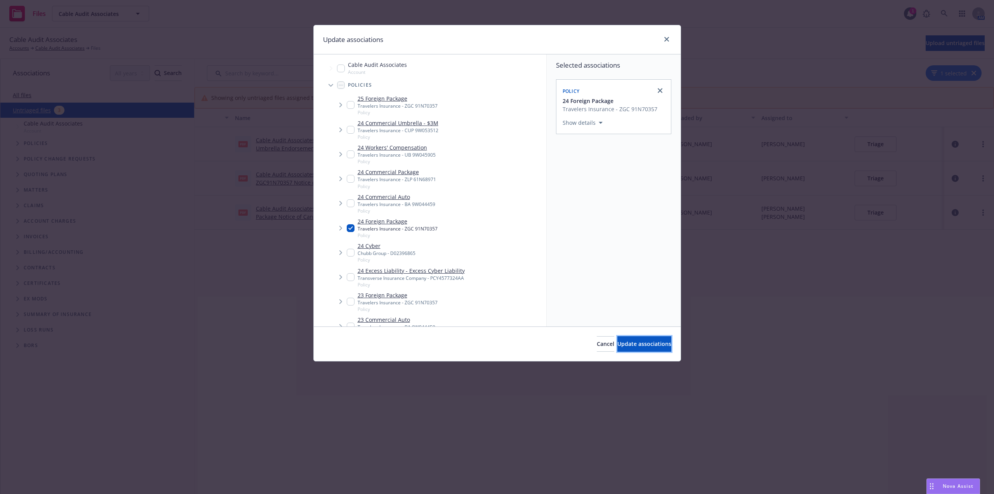
click at [649, 344] on span "Update associations" at bounding box center [645, 343] width 54 height 7
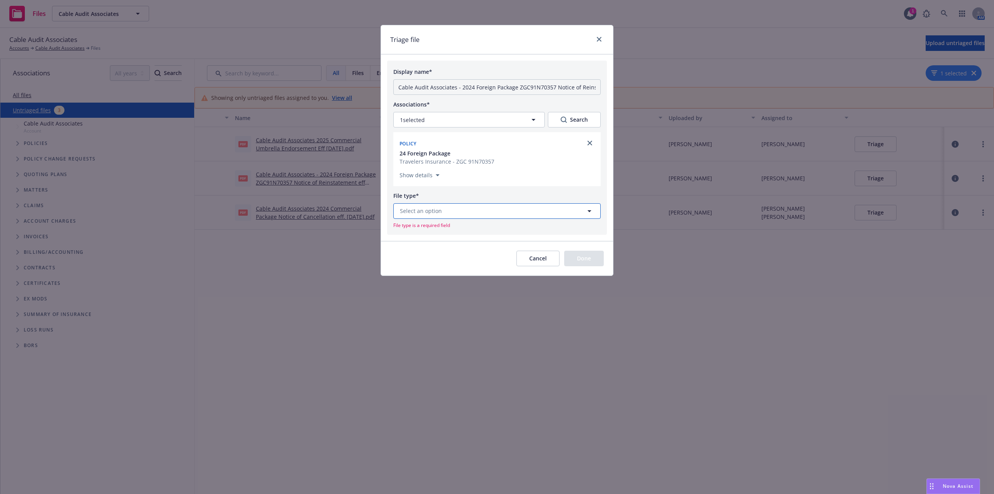
click at [437, 210] on span "Select an option" at bounding box center [421, 211] width 42 height 8
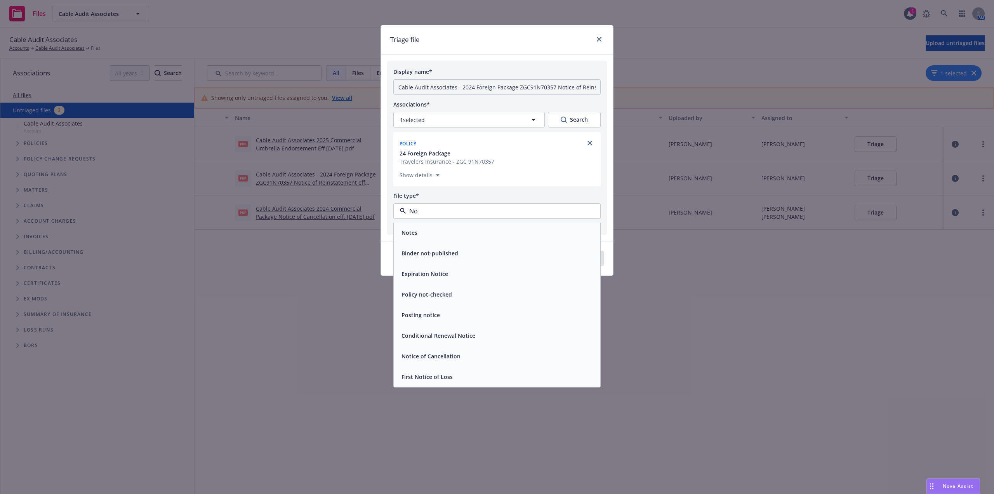
type input "N"
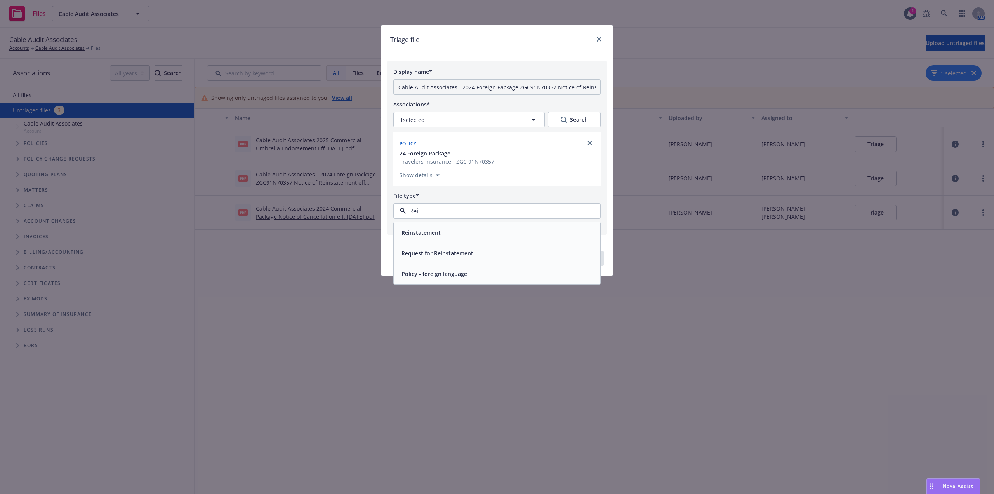
type input "Rein"
click at [442, 233] on div "Reinstatement" at bounding box center [421, 232] width 44 height 11
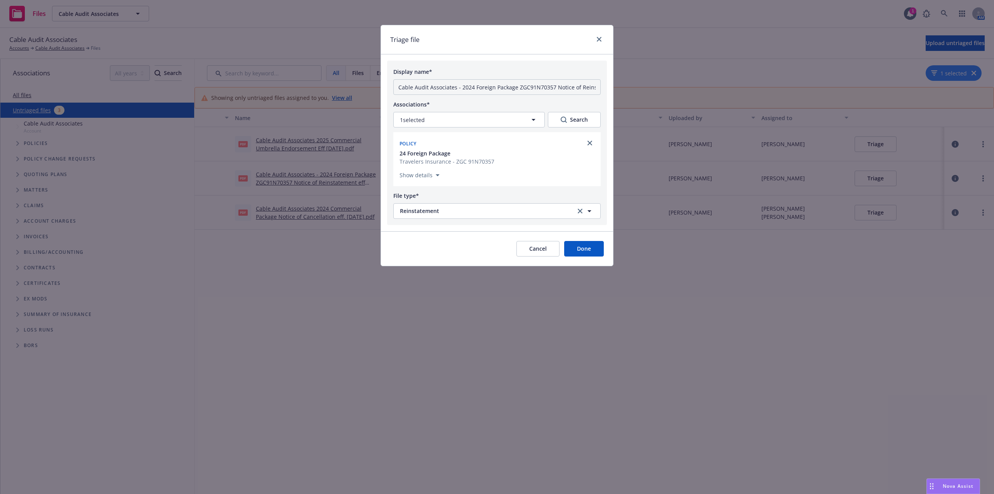
click at [591, 250] on button "Done" at bounding box center [584, 249] width 40 height 16
click at [591, 250] on div "Cancel Done" at bounding box center [560, 249] width 87 height 16
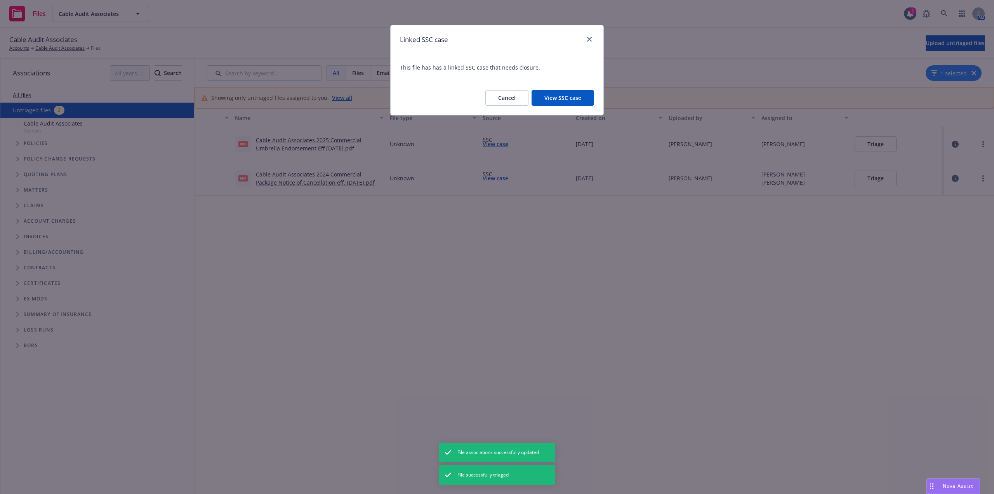
click at [515, 95] on button "Cancel" at bounding box center [507, 98] width 43 height 16
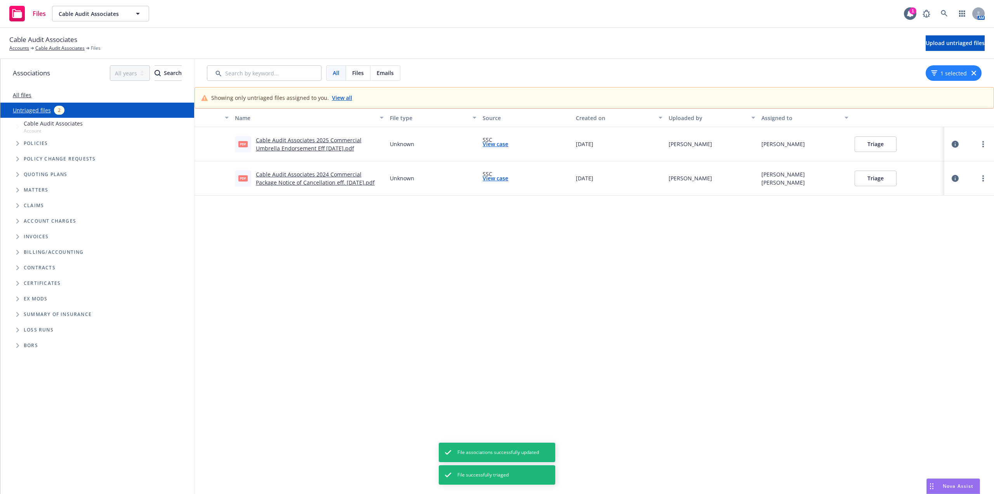
click at [881, 179] on button "Triage" at bounding box center [876, 179] width 42 height 16
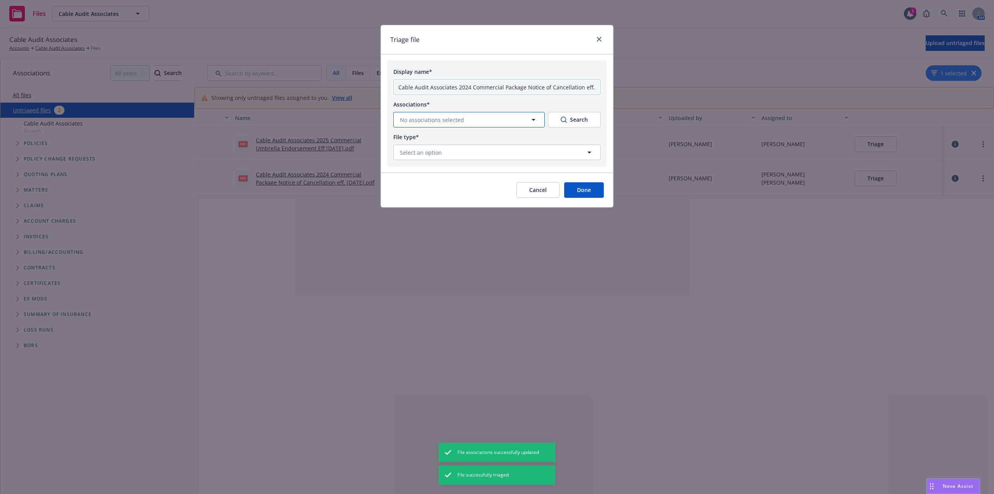
click at [456, 120] on span "No associations selected" at bounding box center [432, 120] width 64 height 8
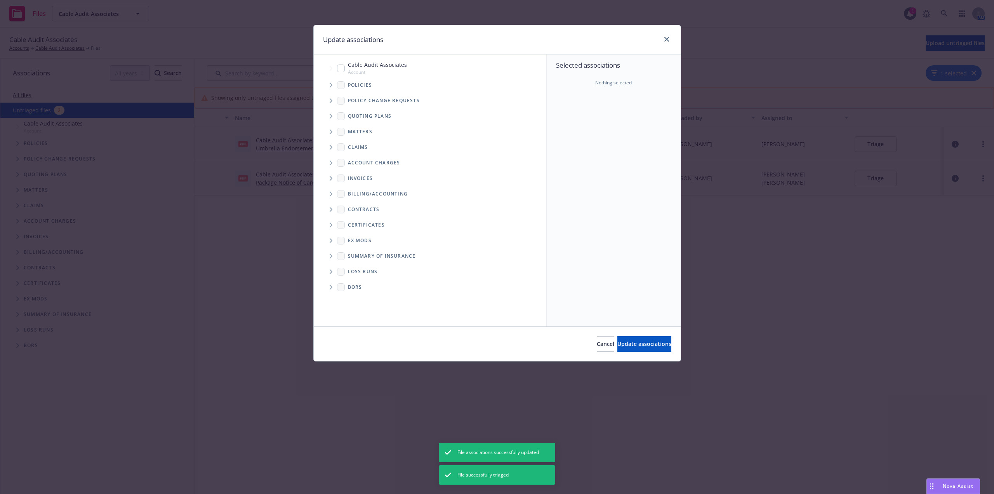
click at [332, 86] on icon "Tree Example" at bounding box center [331, 85] width 3 height 5
click at [332, 86] on icon "Tree Example" at bounding box center [330, 85] width 5 height 3
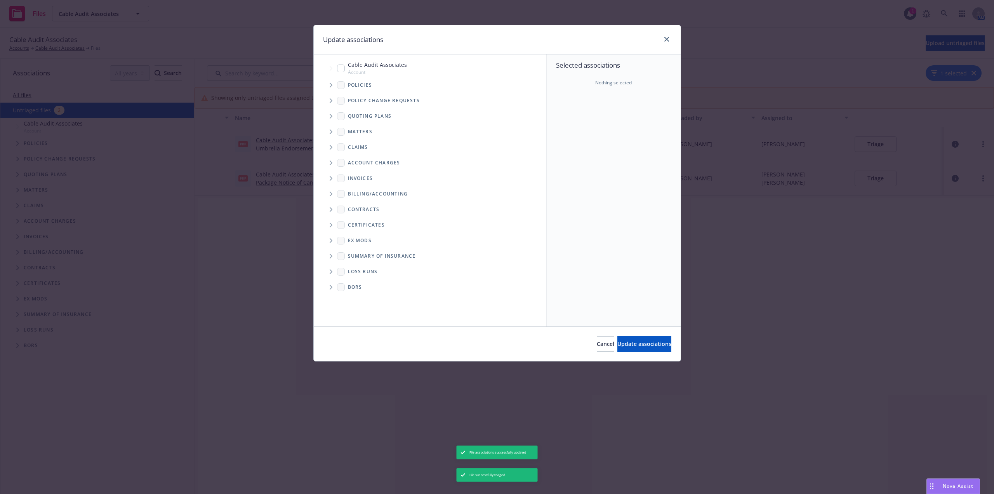
click at [327, 84] on span "Tree Example" at bounding box center [331, 85] width 12 height 12
click at [328, 84] on span "Tree Example" at bounding box center [331, 85] width 12 height 12
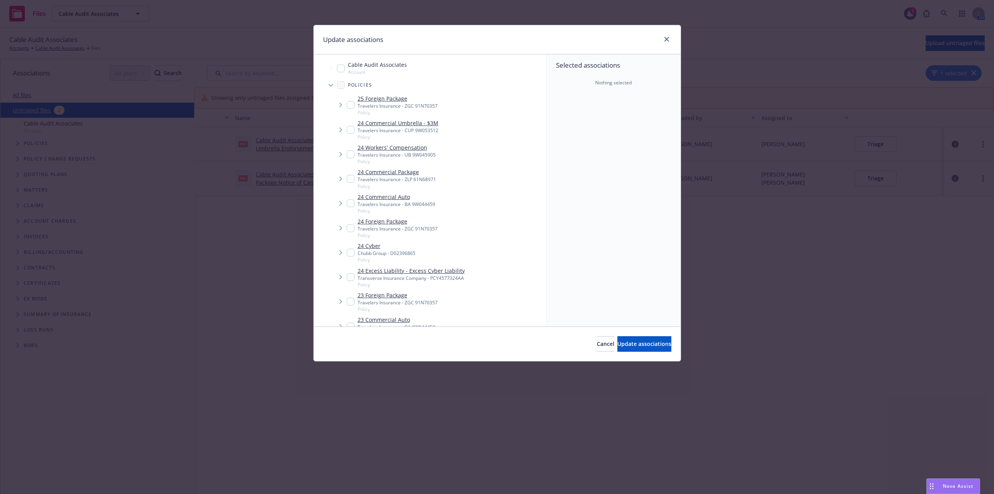
click at [350, 177] on input "Tree Example" at bounding box center [351, 179] width 8 height 8
checkbox input "true"
drag, startPoint x: 633, startPoint y: 341, endPoint x: 502, endPoint y: 247, distance: 160.7
click at [632, 340] on span "Update associations" at bounding box center [645, 343] width 54 height 7
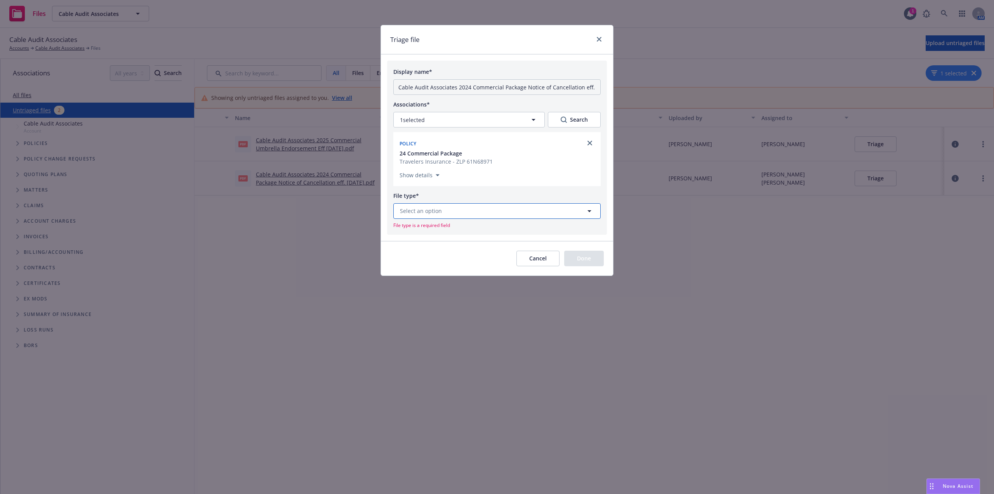
click at [477, 211] on button "Select an option" at bounding box center [496, 211] width 207 height 16
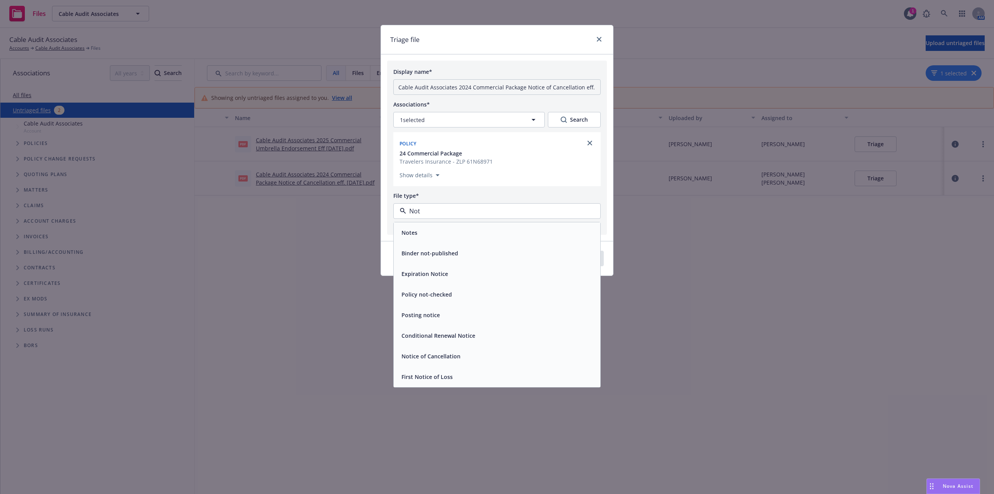
type input "Noti"
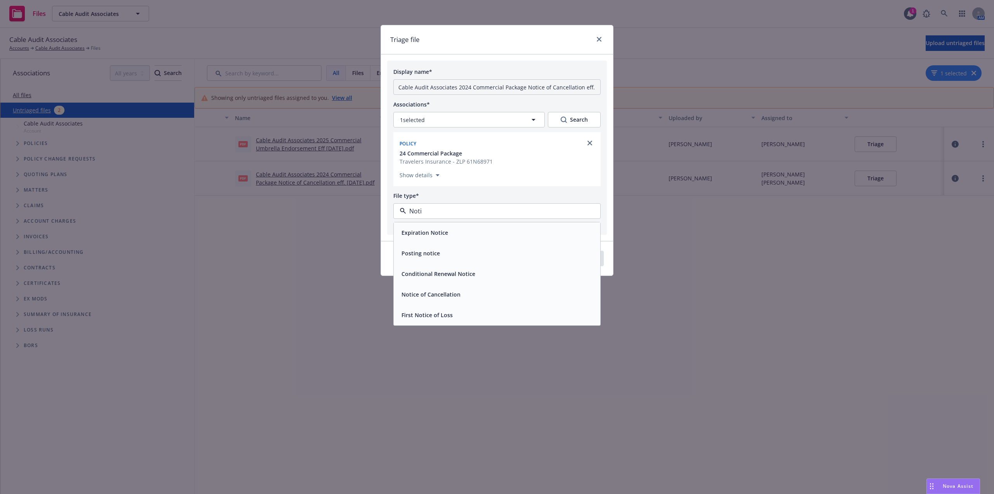
click at [444, 296] on span "Notice of Cancellation" at bounding box center [431, 294] width 59 height 8
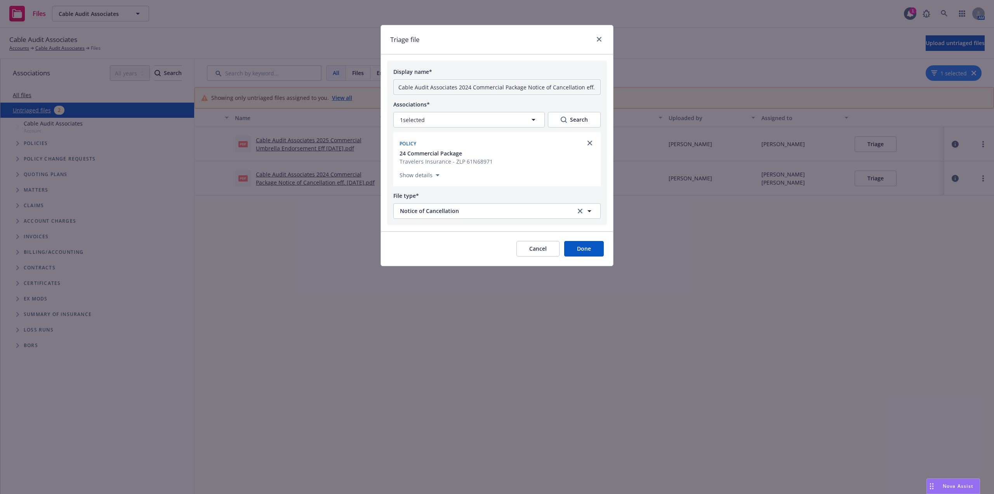
click at [583, 250] on button "Done" at bounding box center [584, 249] width 40 height 16
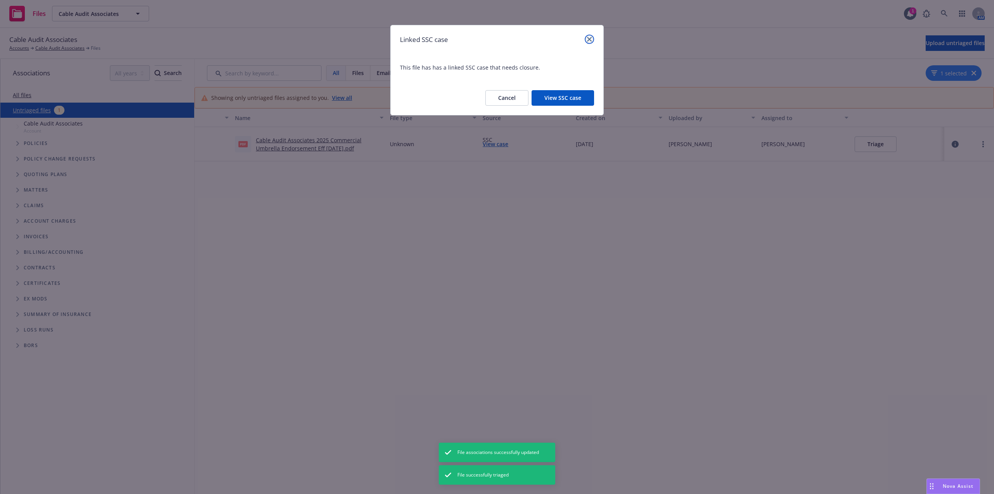
click at [590, 37] on icon "close" at bounding box center [589, 39] width 5 height 5
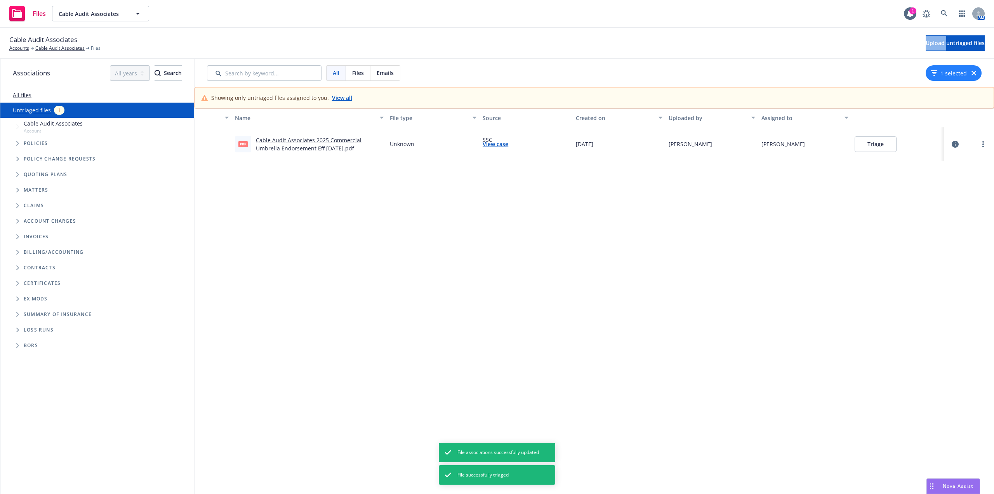
click at [590, 37] on div "Cable Audit Associates Accounts Cable Audit Associates Files Upload untriaged f…" at bounding box center [497, 43] width 976 height 17
click at [332, 139] on link "Cable Audit Associates 2025 Commercial Umbrella Endorsement Eff [DATE].pdf" at bounding box center [309, 144] width 106 height 16
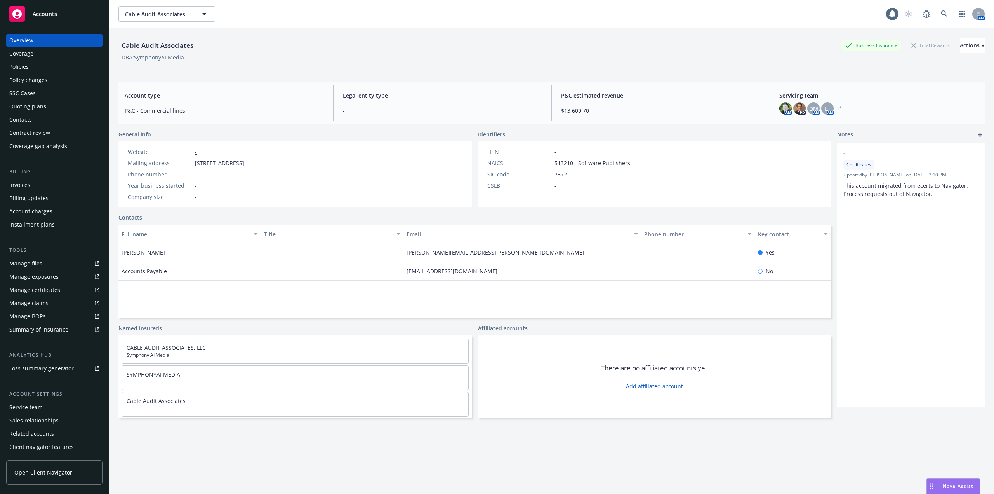
click at [28, 64] on div "Policies" at bounding box center [54, 67] width 90 height 12
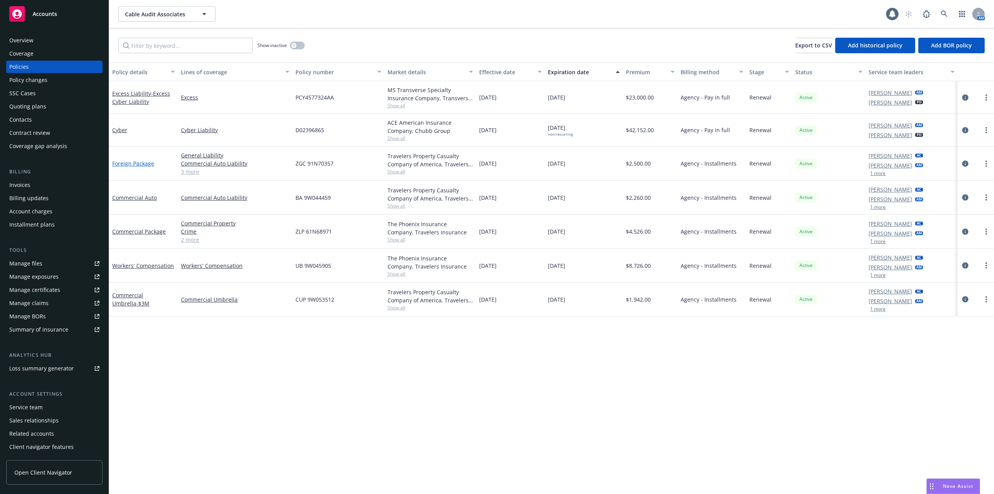
click at [138, 165] on link "Foreign Package" at bounding box center [133, 163] width 42 height 7
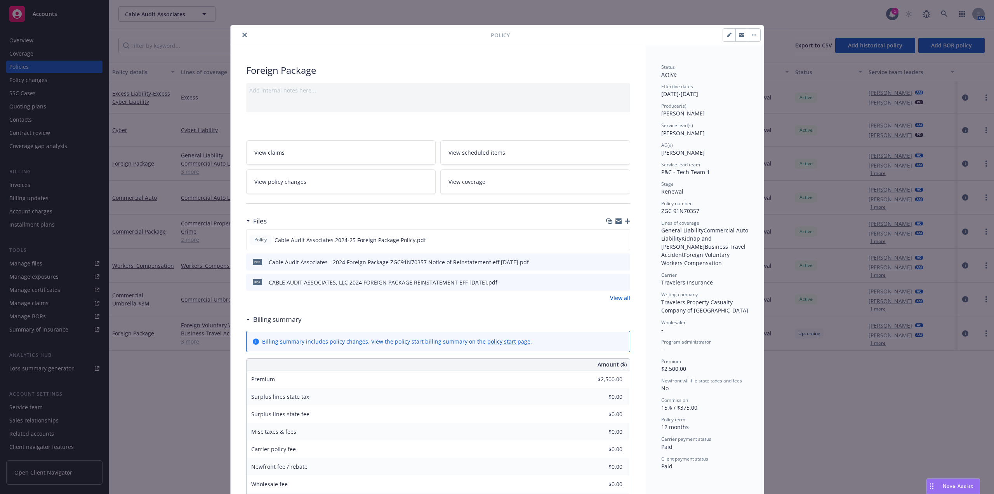
click at [243, 35] on icon "close" at bounding box center [244, 35] width 5 height 5
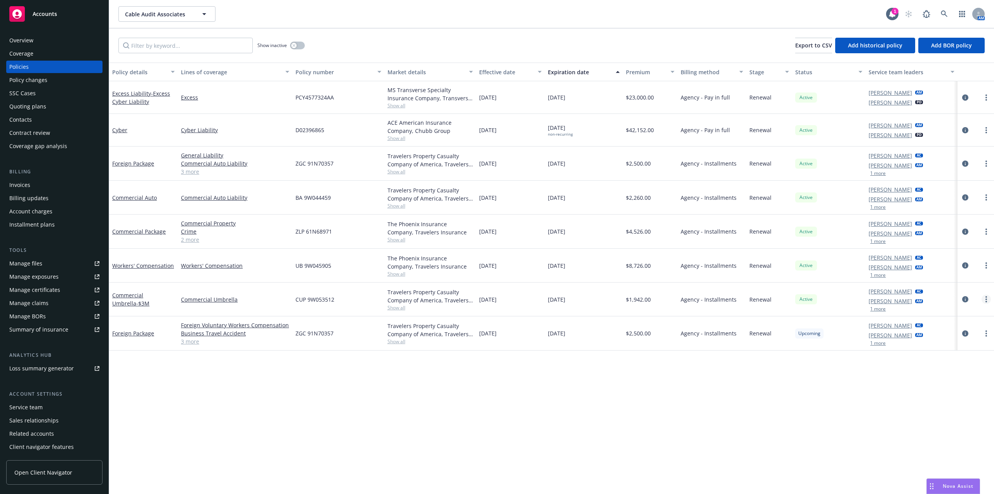
click at [984, 298] on link "more" at bounding box center [986, 298] width 9 height 9
click at [962, 332] on link "Renew with incumbent" at bounding box center [945, 331] width 91 height 16
select select "12"
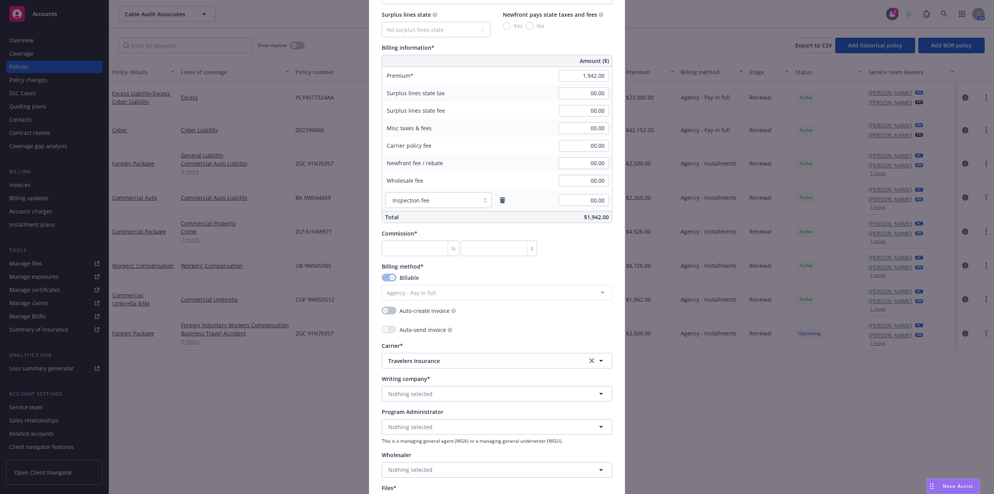
scroll to position [505, 0]
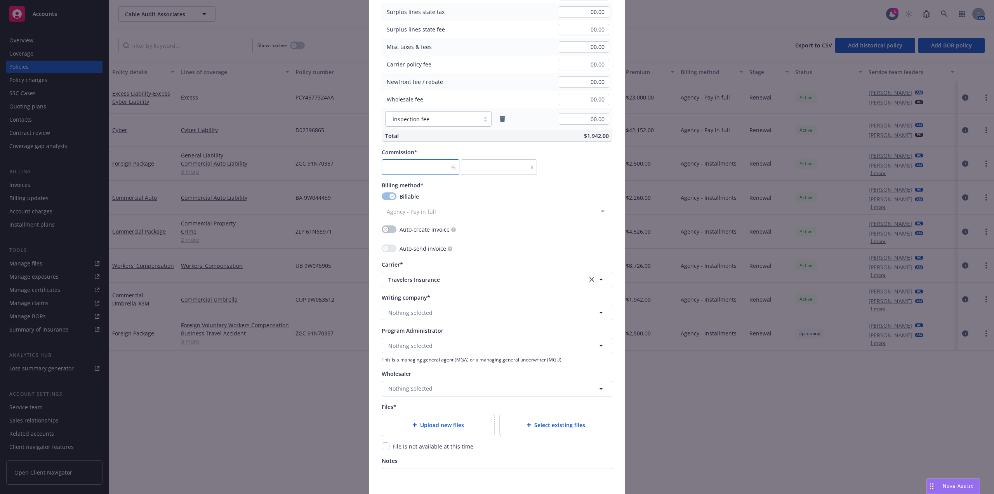
click at [407, 167] on input "number" at bounding box center [421, 167] width 78 height 16
type input "1"
type input "19.42"
type input "15"
type input "291.3"
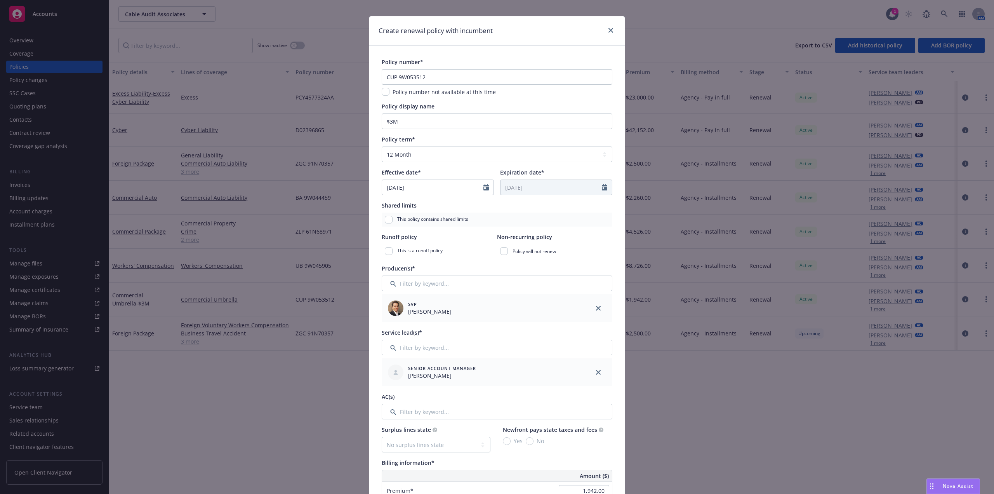
scroll to position [0, 0]
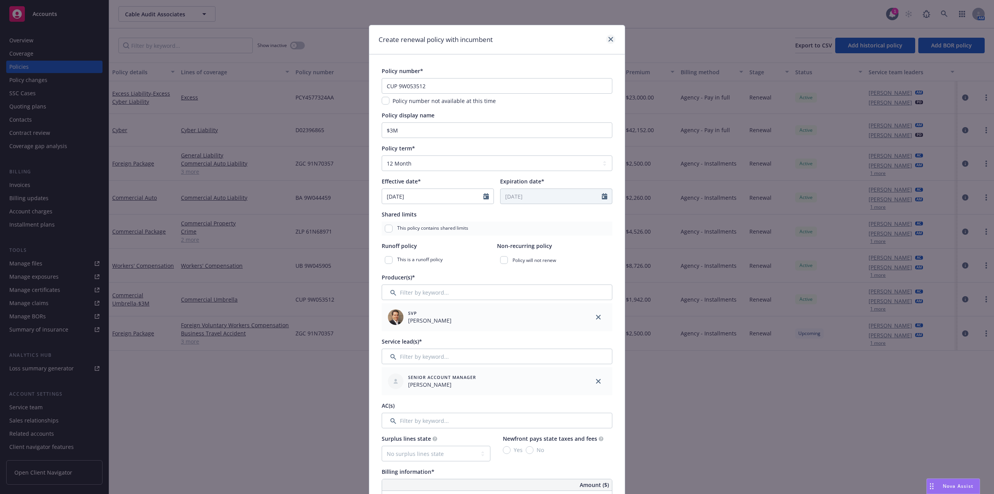
type input "15"
click at [609, 39] on icon "close" at bounding box center [611, 39] width 5 height 5
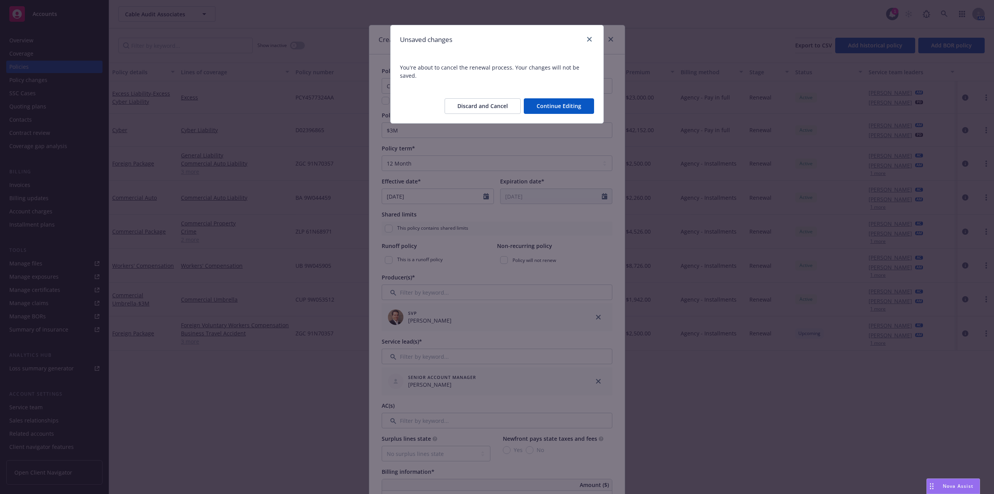
click at [475, 98] on button "Discard and Cancel" at bounding box center [483, 106] width 76 height 16
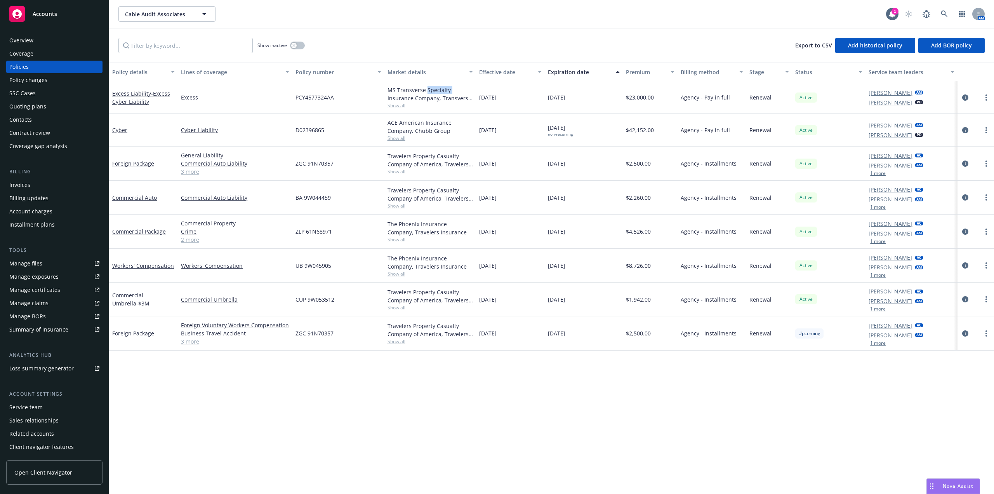
click at [475, 93] on div "MS Transverse Specialty Insurance Company, Transverse Insurance Company, Mosaic…" at bounding box center [431, 97] width 92 height 33
click at [439, 54] on div "Show inactive Export to CSV Add historical policy Add BOR policy" at bounding box center [551, 45] width 885 height 34
click at [23, 63] on div "Policies" at bounding box center [18, 67] width 19 height 12
click at [984, 302] on link "more" at bounding box center [986, 298] width 9 height 9
click at [945, 331] on link "Renew with incumbent" at bounding box center [945, 331] width 91 height 16
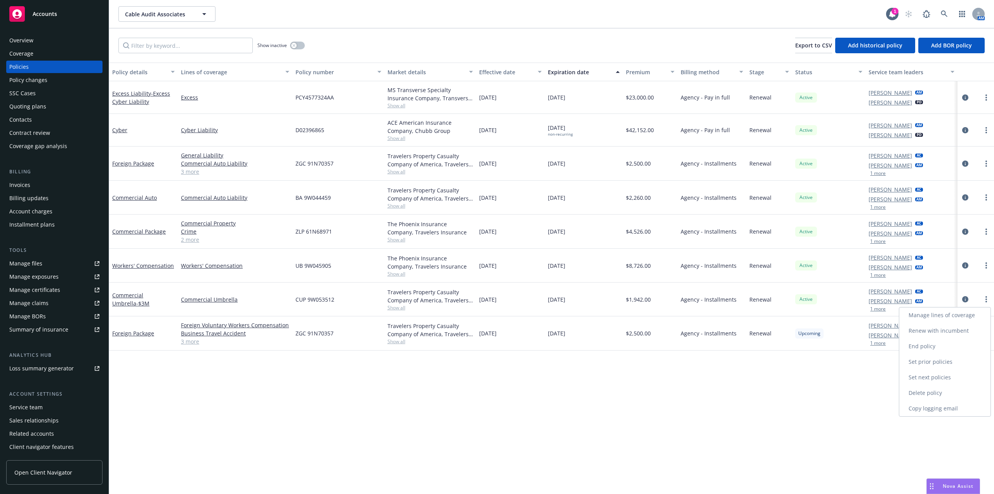
select select "12"
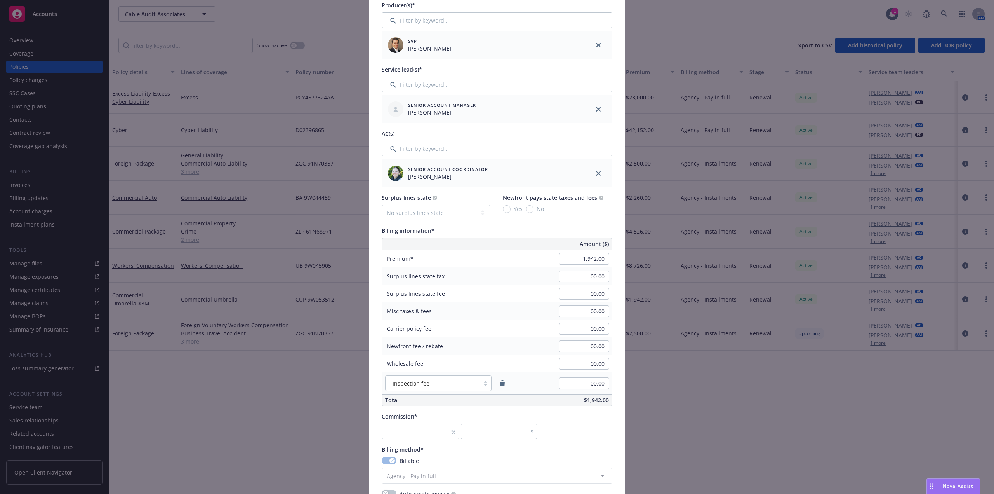
scroll to position [427, 0]
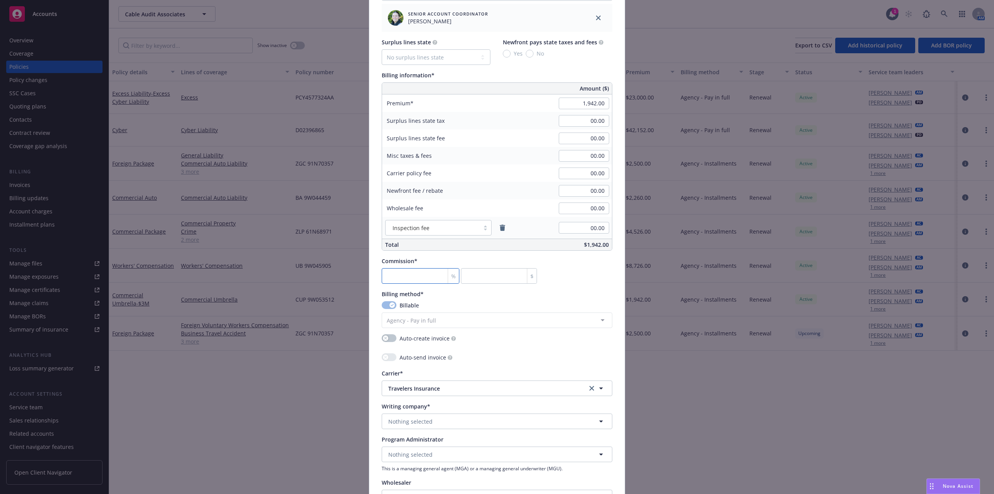
click at [408, 274] on input "number" at bounding box center [421, 276] width 78 height 16
type input "1"
type input "19.42"
type input "15"
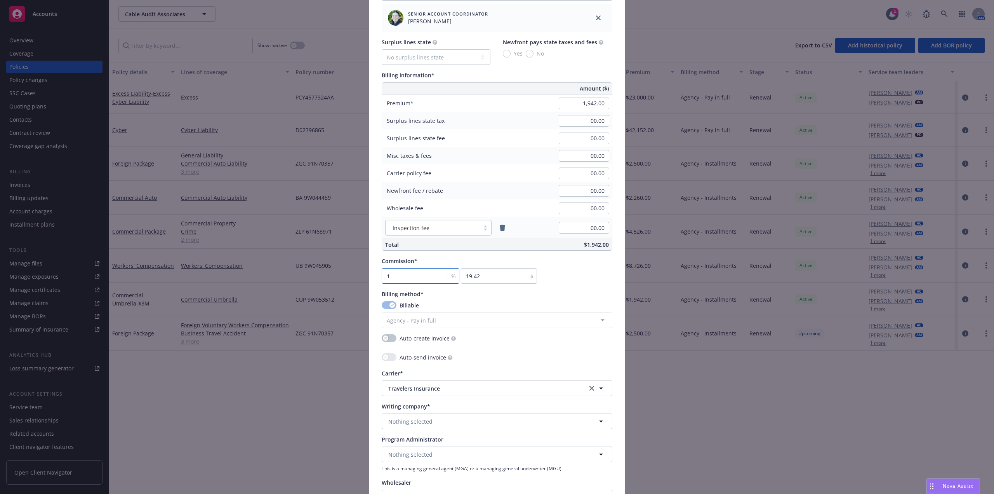
type input "291.3"
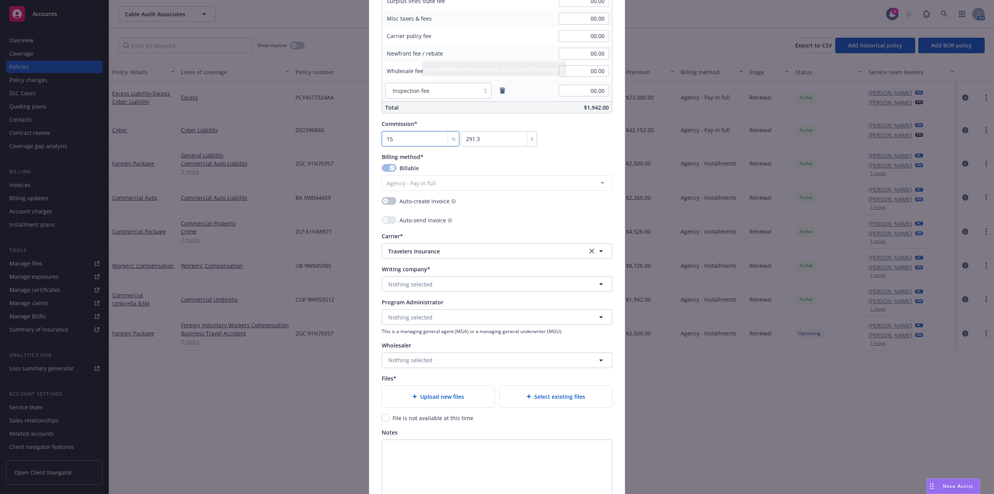
scroll to position [641, 0]
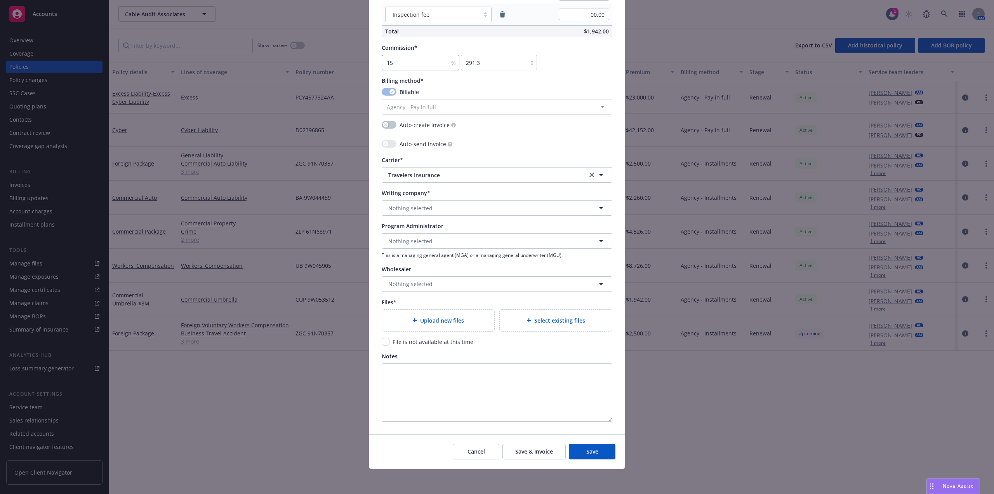
type input "15"
click at [569, 321] on span "Select existing files" at bounding box center [559, 320] width 51 height 8
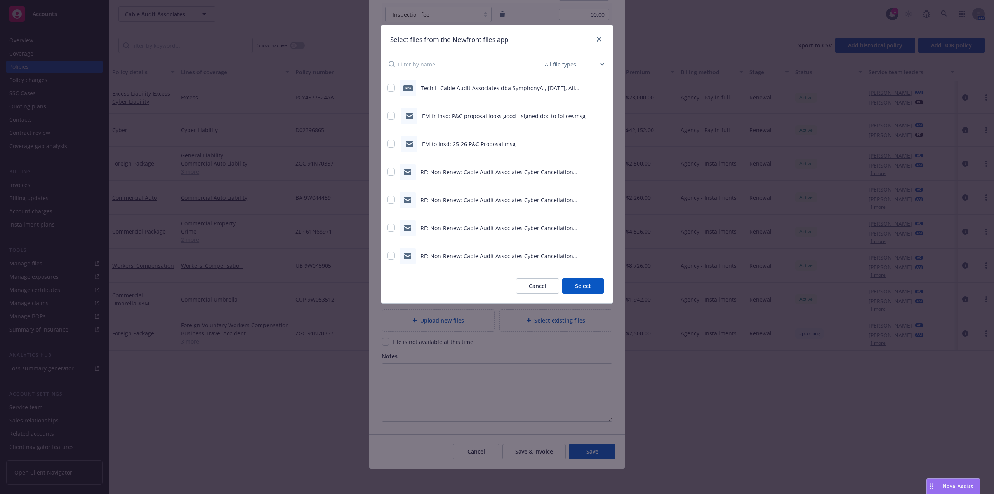
click at [458, 75] on div "pdf Tech I_ Cable Audit Associates dba SymphonyAI, August 2025, All Lines (1).p…" at bounding box center [497, 88] width 232 height 28
click at [582, 66] on select "All file types Agreements Allocations Annual Service Cycle - Financial snapshot…" at bounding box center [574, 64] width 62 height 16
select select "Policy"
click at [543, 56] on select "All file types Agreements Allocations Annual Service Cycle - Financial snapshot…" at bounding box center [574, 64] width 62 height 16
click at [600, 172] on icon "preview file" at bounding box center [602, 171] width 7 height 5
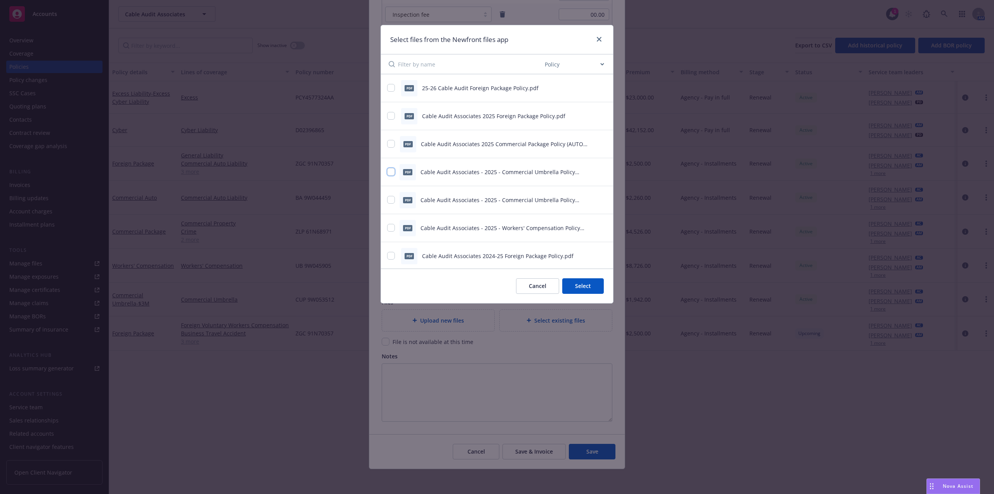
click at [395, 171] on input "checkbox" at bounding box center [391, 172] width 8 height 8
checkbox input "true"
click at [586, 288] on button "Select 1 file" at bounding box center [576, 286] width 56 height 16
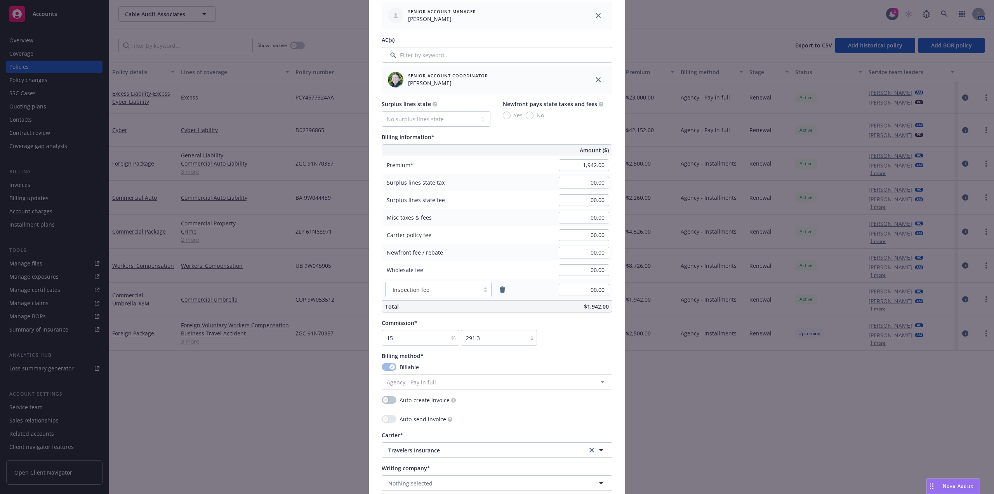
scroll to position [544, 0]
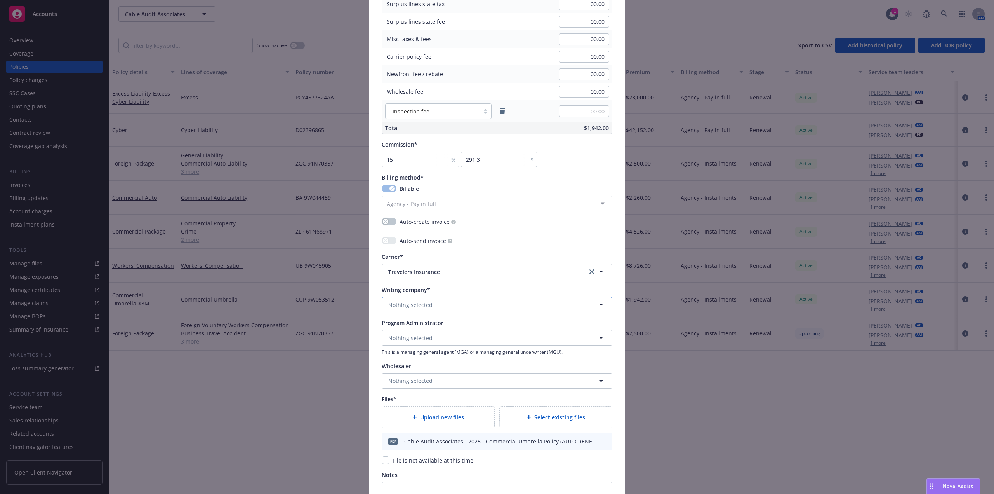
click at [465, 307] on button "Nothing selected" at bounding box center [497, 305] width 231 height 16
paste input "TRAVELERS PROPERTY CASUALTY COMPANY OF AMERICA"
type input "TRAVELERS PROPERTY CASUALTY COMPANY OF AMERICA"
drag, startPoint x: 466, startPoint y: 278, endPoint x: 483, endPoint y: 269, distance: 19.5
click at [467, 278] on strong "Travelers Property Casualty Company of America" at bounding box center [472, 274] width 164 height 7
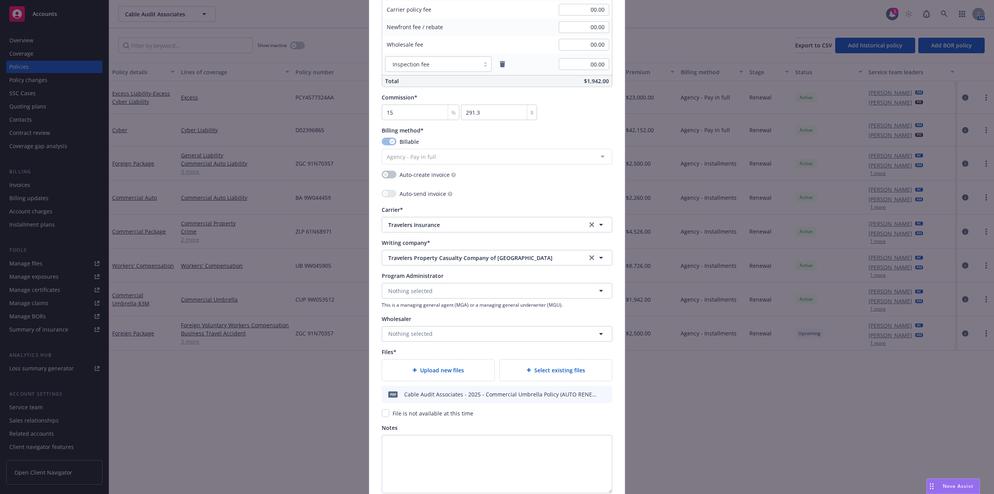
scroll to position [662, 0]
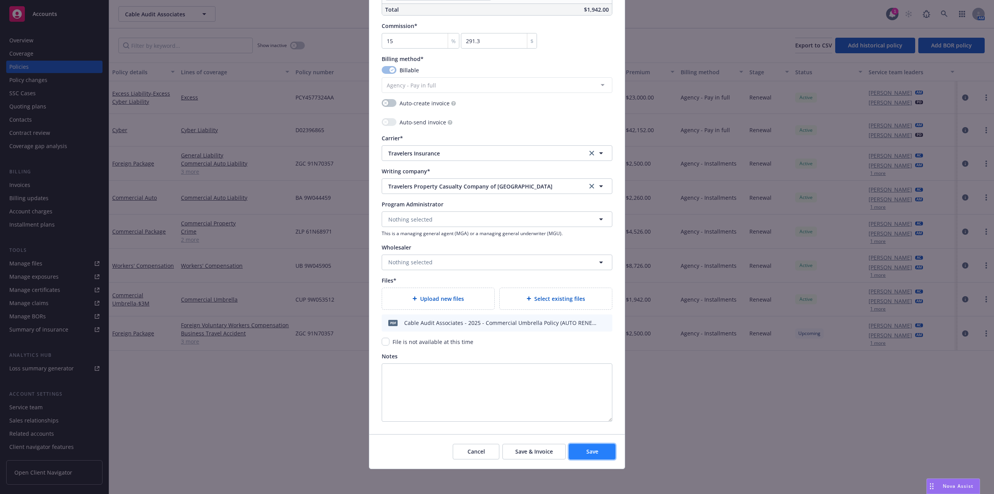
click at [595, 454] on span "Save" at bounding box center [593, 450] width 12 height 7
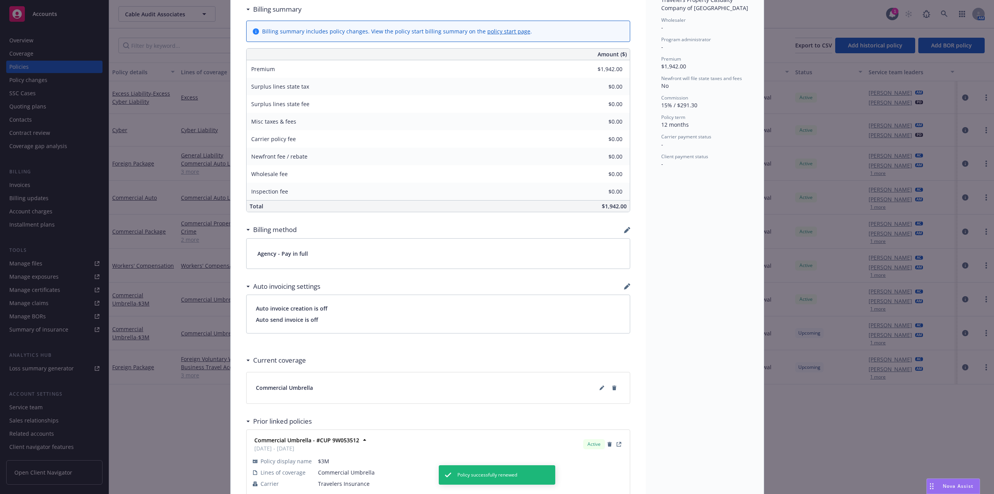
scroll to position [315, 0]
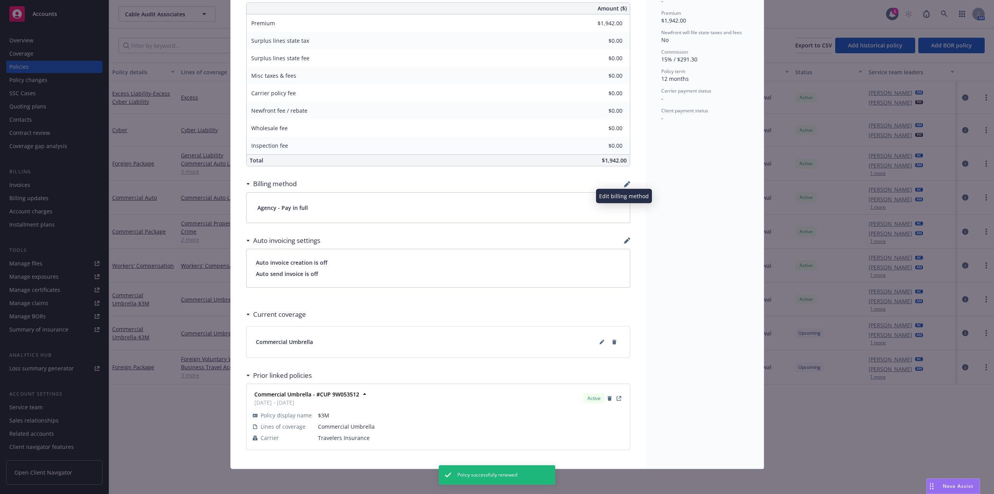
click at [624, 184] on icon "button" at bounding box center [626, 184] width 5 height 5
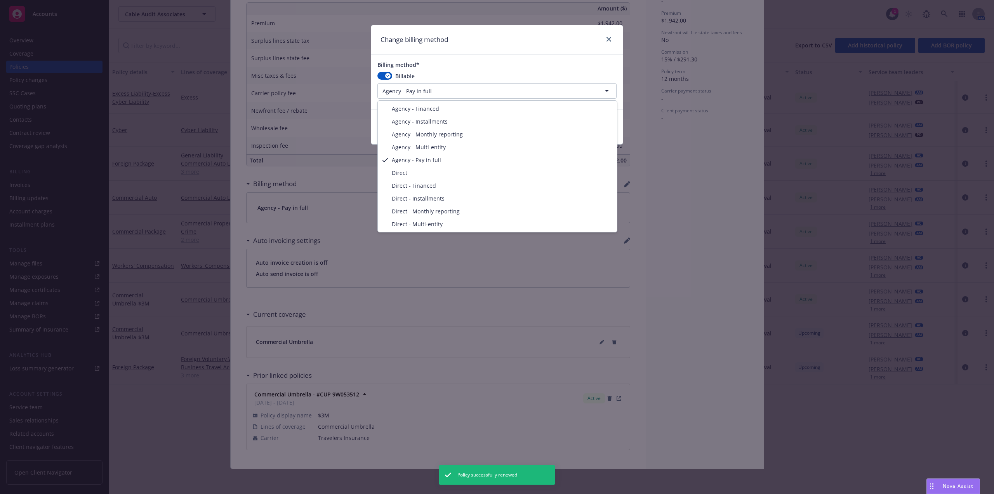
click at [442, 85] on html "Accounts Overview Coverage Policies Policy changes SSC Cases Quoting plans Cont…" at bounding box center [497, 247] width 994 height 494
select select "AGENCY_INSTALLMENTS"
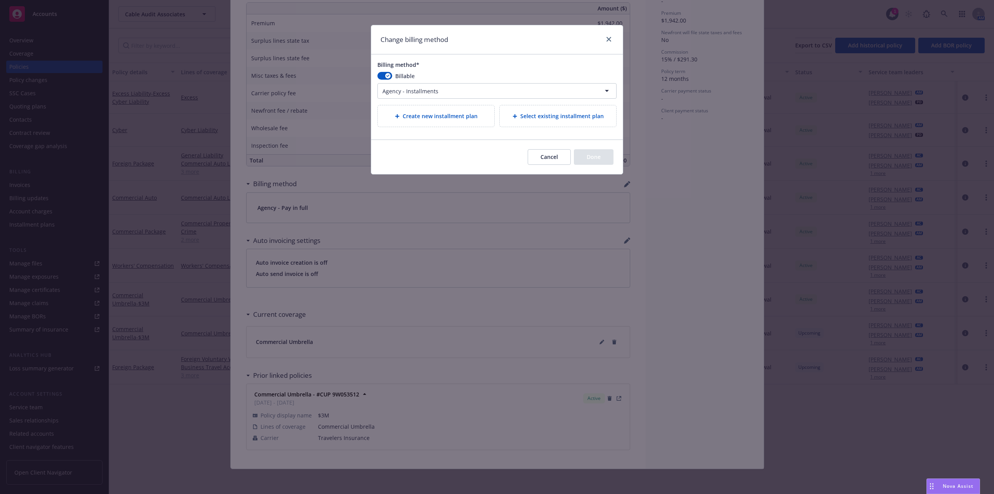
click at [550, 118] on span "Select existing installment plan" at bounding box center [563, 116] width 84 height 8
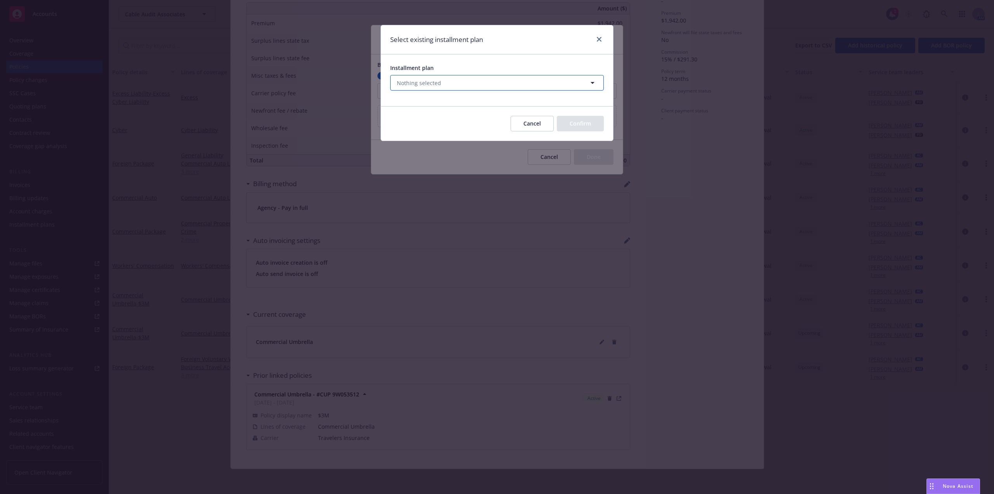
click at [464, 84] on button "Nothing selected" at bounding box center [497, 83] width 214 height 16
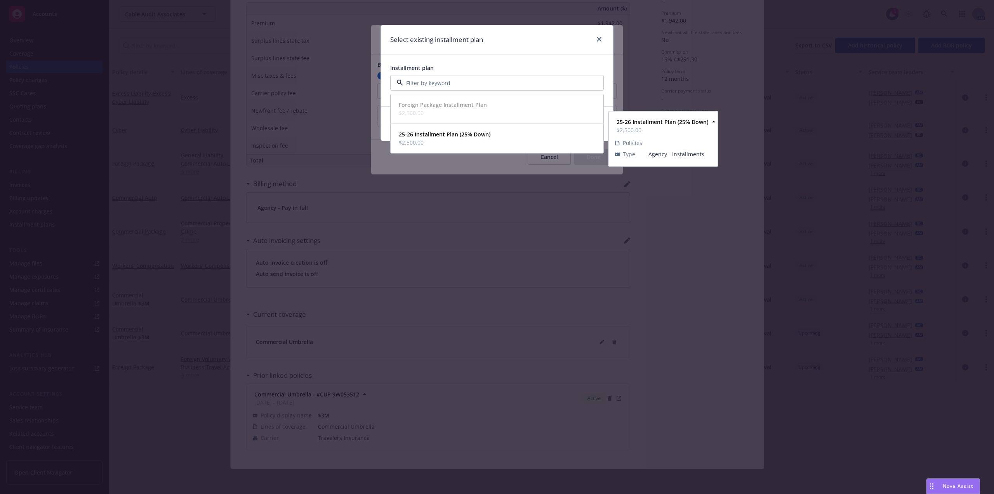
click at [467, 139] on span "$2,500.00" at bounding box center [445, 142] width 92 height 8
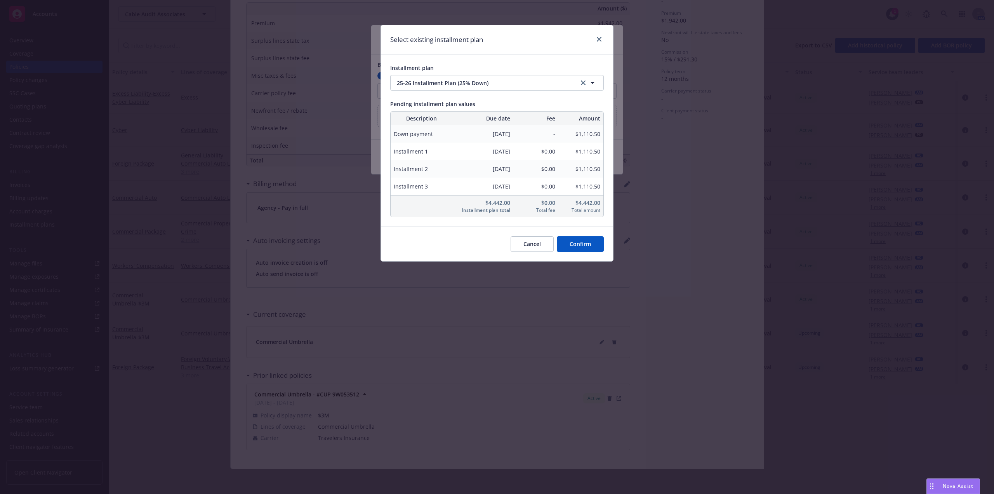
click at [597, 244] on button "Confirm" at bounding box center [580, 244] width 47 height 16
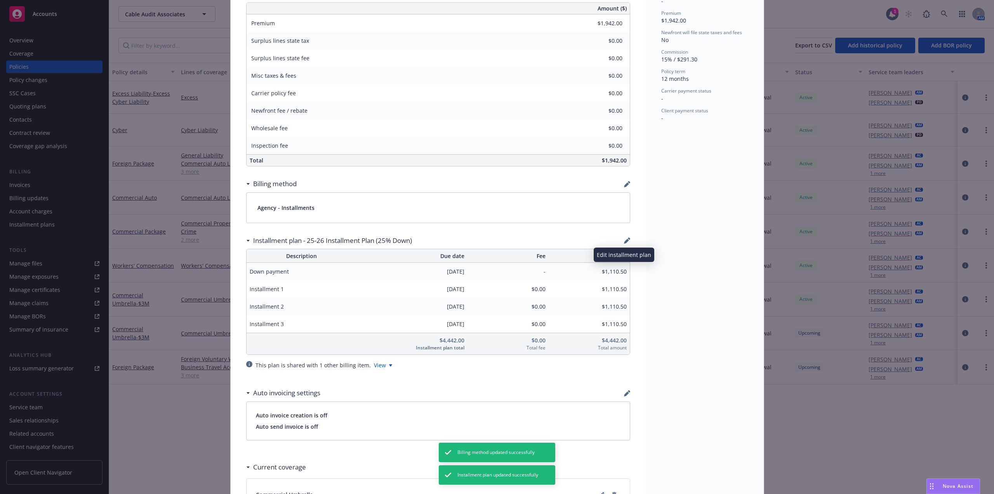
click at [626, 243] on icon "button" at bounding box center [627, 240] width 6 height 6
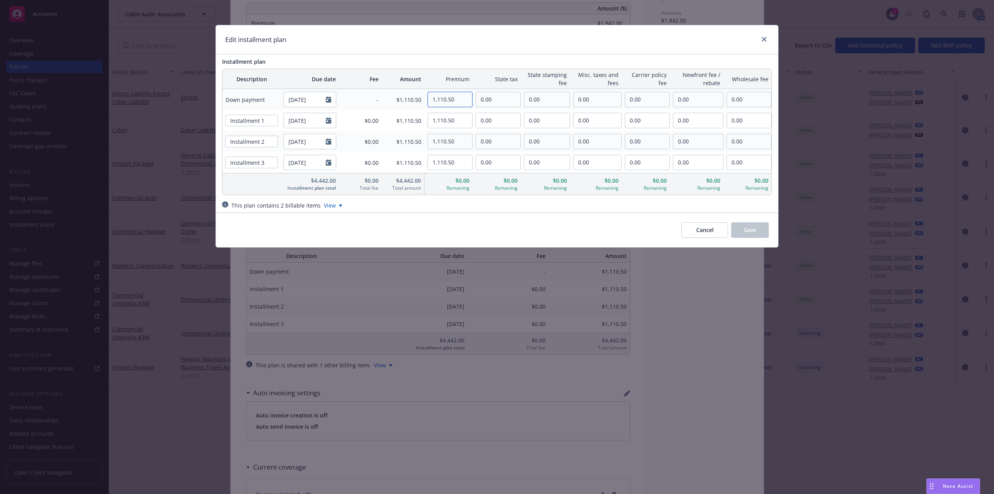
click at [460, 100] on input "1,110.50" at bounding box center [450, 99] width 44 height 15
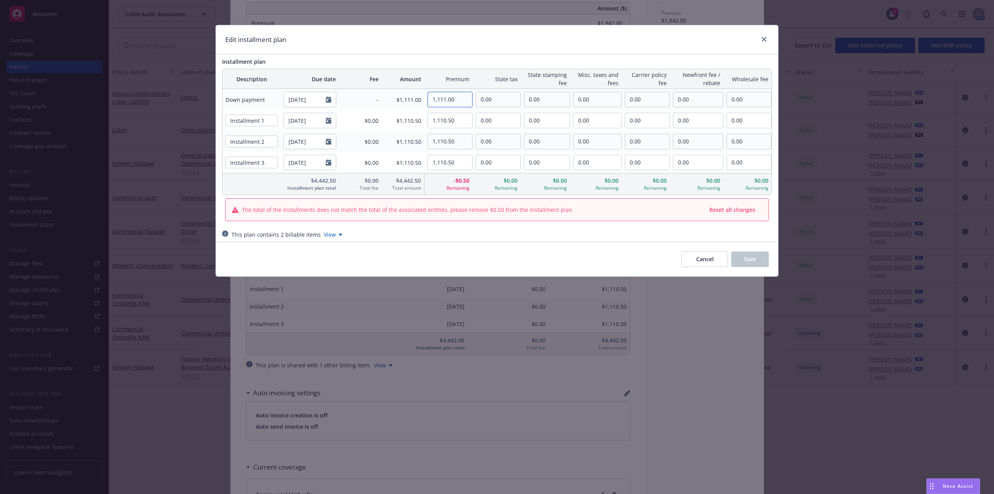
type input "1,111.00"
click at [466, 122] on input "1,110.50" at bounding box center [450, 120] width 44 height 15
click at [463, 160] on input "1,110.50" at bounding box center [450, 162] width 44 height 15
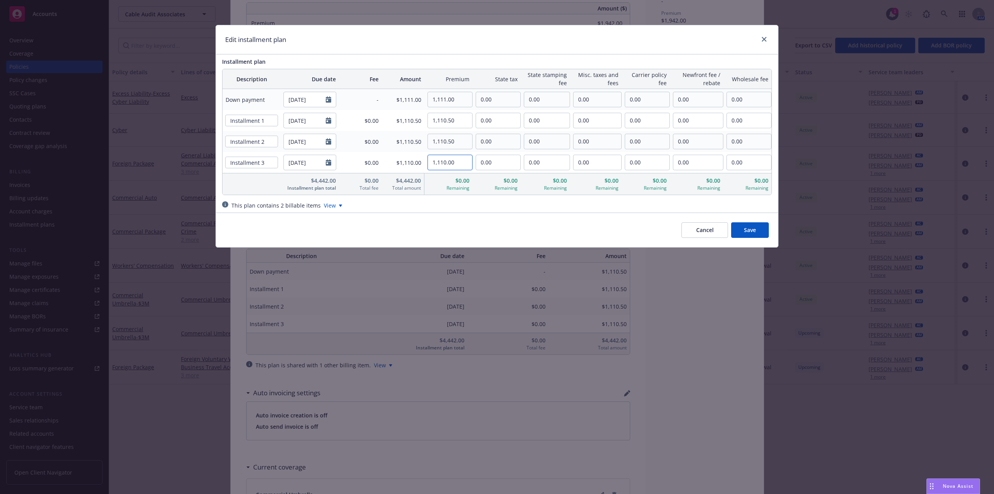
type input "1,110.00"
click at [461, 141] on input "1,110.50" at bounding box center [450, 141] width 44 height 15
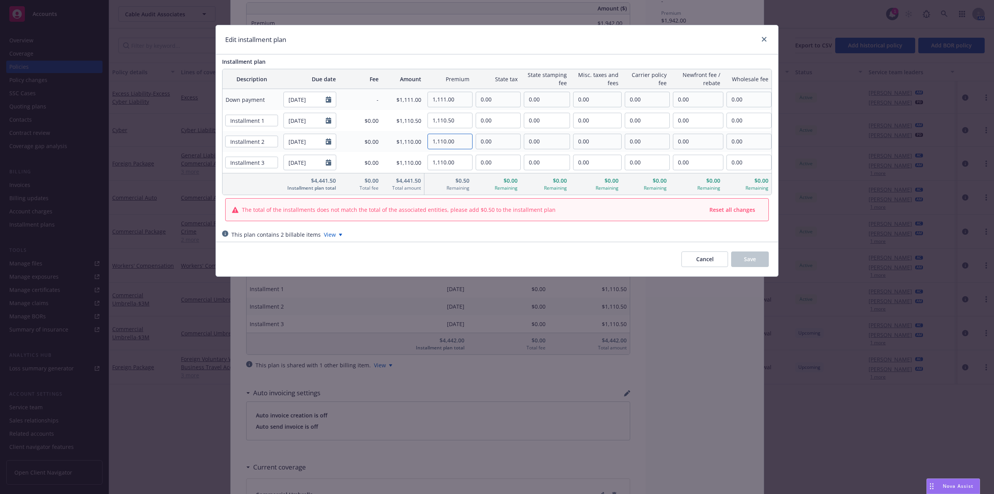
type input "1,110.00"
click at [448, 98] on input "1,111.00" at bounding box center [450, 99] width 44 height 15
type input "1,112.00"
click at [466, 119] on input "1,110.50" at bounding box center [450, 120] width 44 height 15
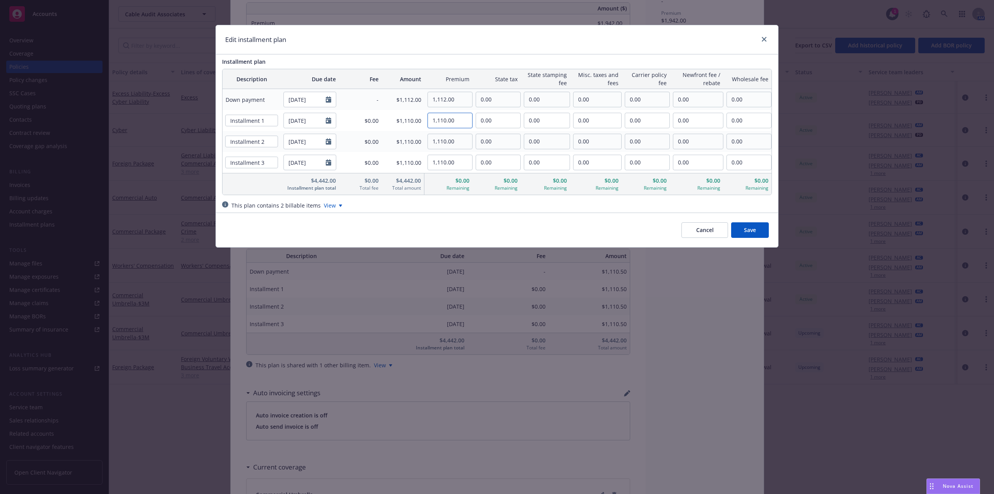
type input "1,110.00"
click at [455, 99] on input "1,112.00" at bounding box center [450, 99] width 44 height 15
click at [712, 229] on span "Cancel" at bounding box center [704, 229] width 17 height 7
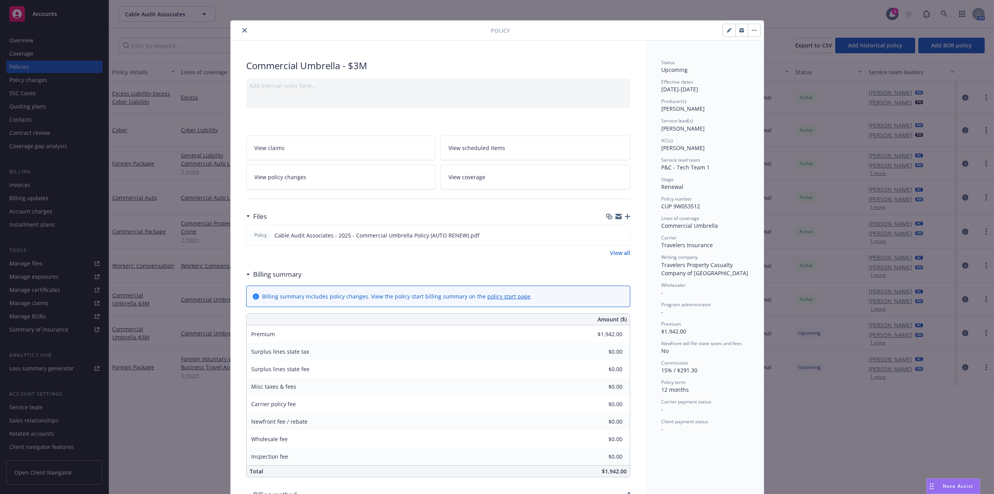
scroll to position [160, 0]
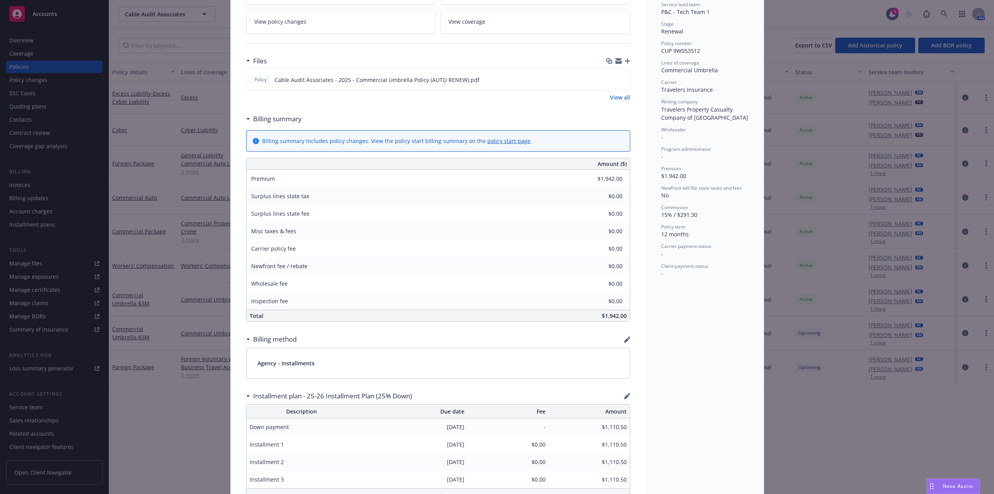
type input "$2,353.00"
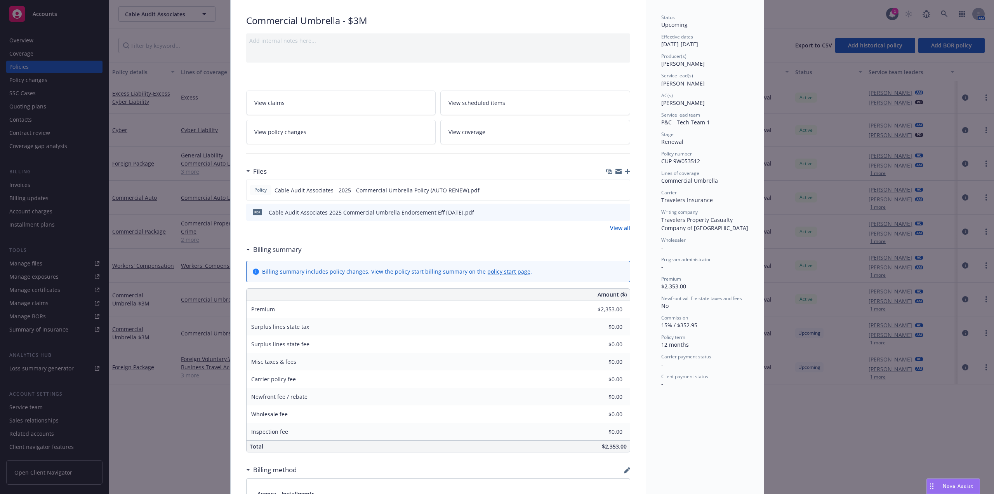
scroll to position [0, 0]
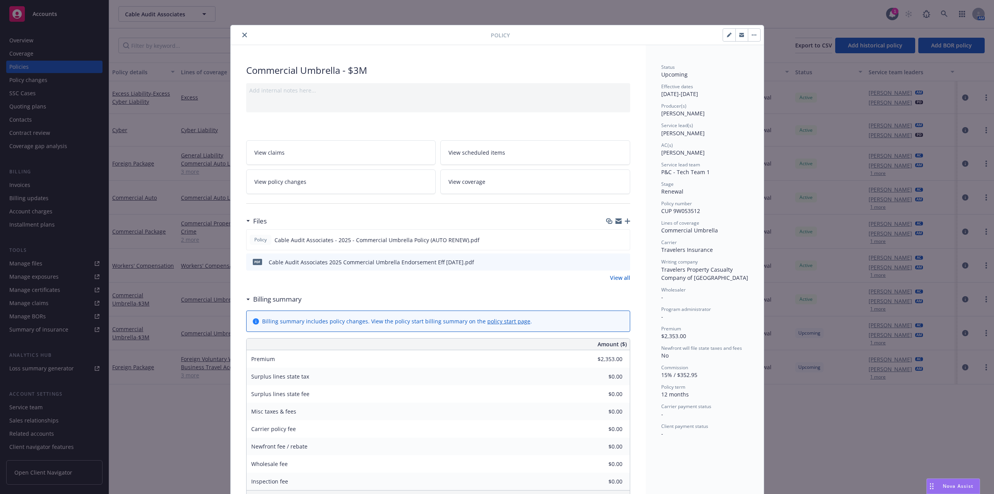
click at [243, 36] on icon "close" at bounding box center [244, 35] width 5 height 5
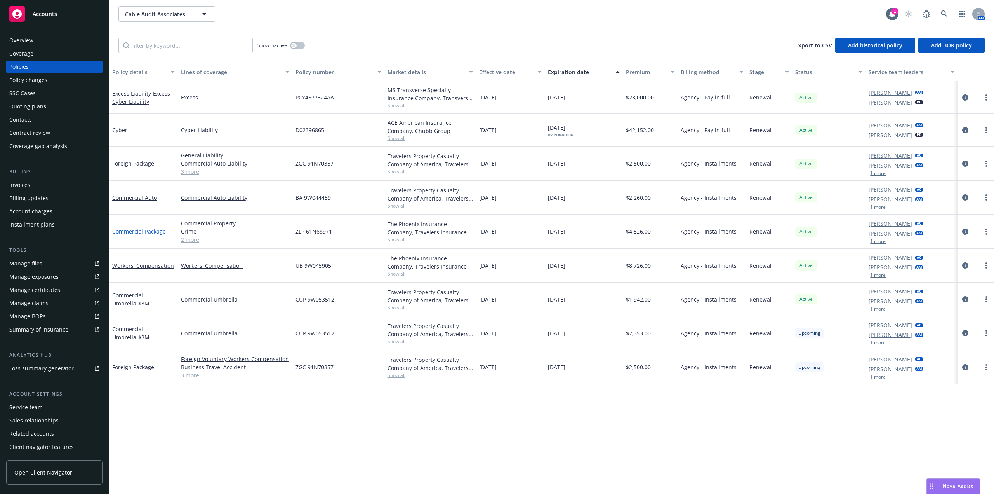
click at [150, 234] on link "Commercial Package" at bounding box center [139, 231] width 54 height 7
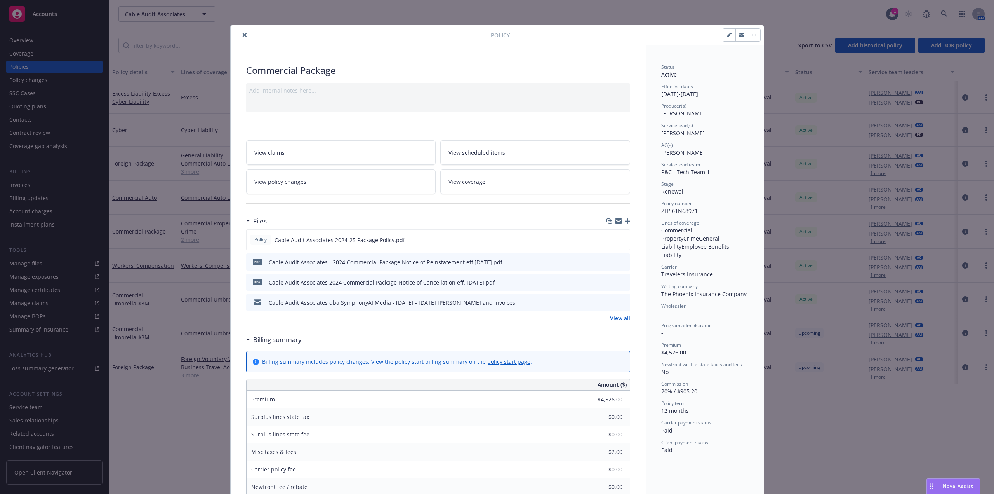
click at [242, 34] on icon "close" at bounding box center [244, 35] width 5 height 5
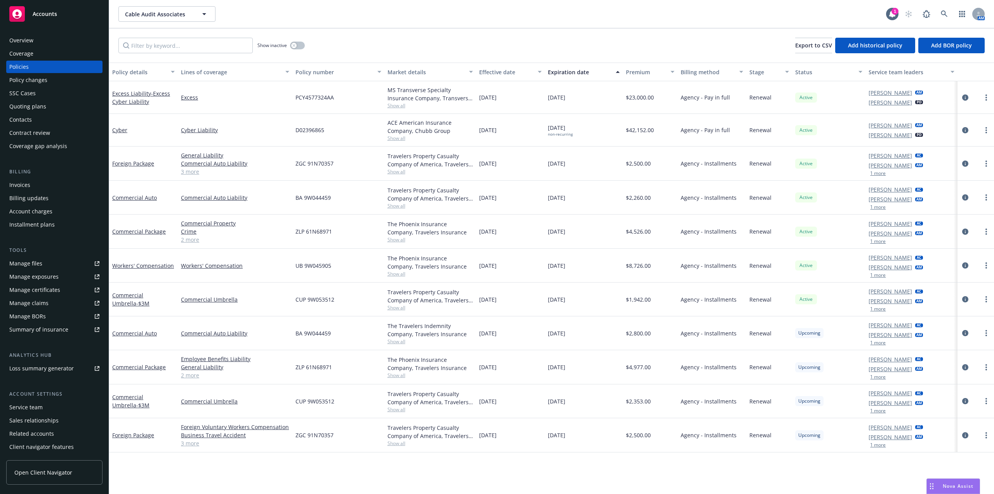
click at [148, 270] on div "Workers' Compensation" at bounding box center [143, 266] width 69 height 34
click at [149, 265] on link "Workers' Compensation" at bounding box center [143, 265] width 62 height 7
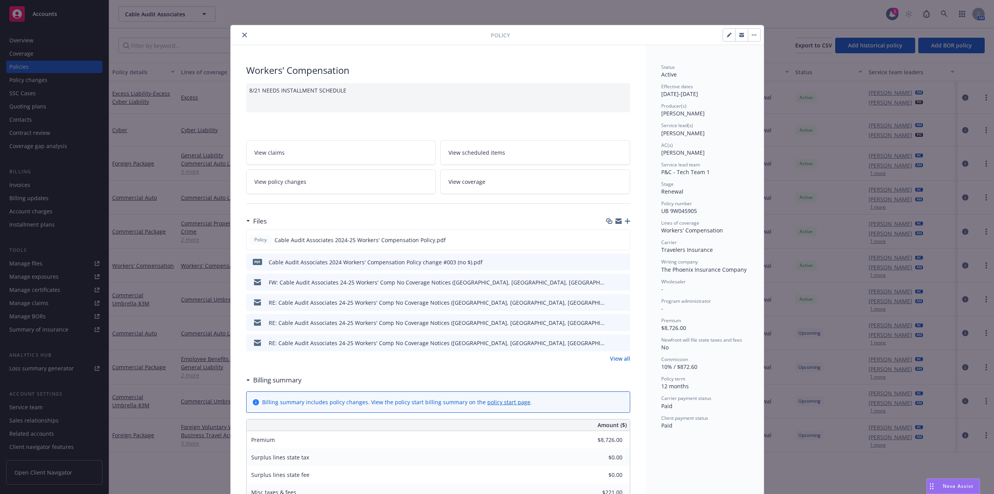
click at [863, 274] on div "Policy Workers' Compensation 8/21 NEEDS INSTALLMENT SCHEDULE View claims View s…" at bounding box center [497, 247] width 994 height 494
click at [240, 38] on button "close" at bounding box center [244, 34] width 9 height 9
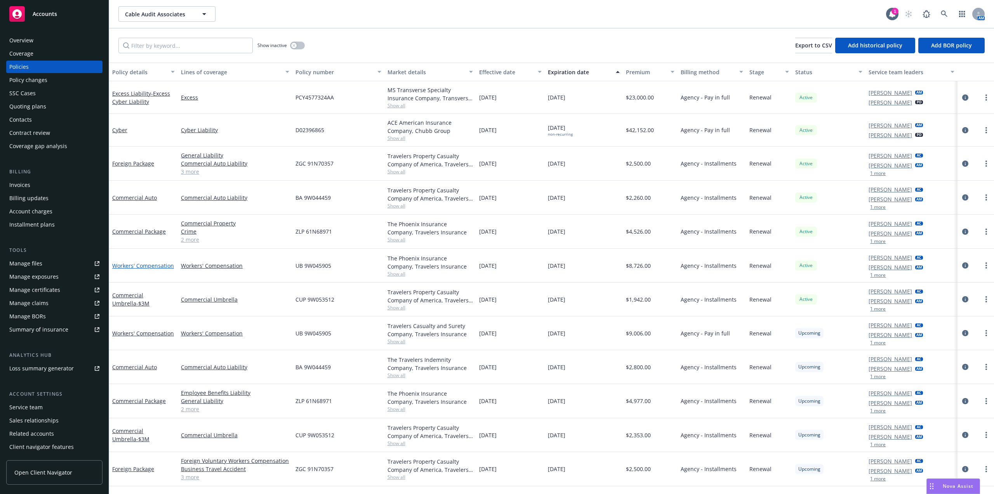
click at [146, 265] on link "Workers' Compensation" at bounding box center [143, 265] width 62 height 7
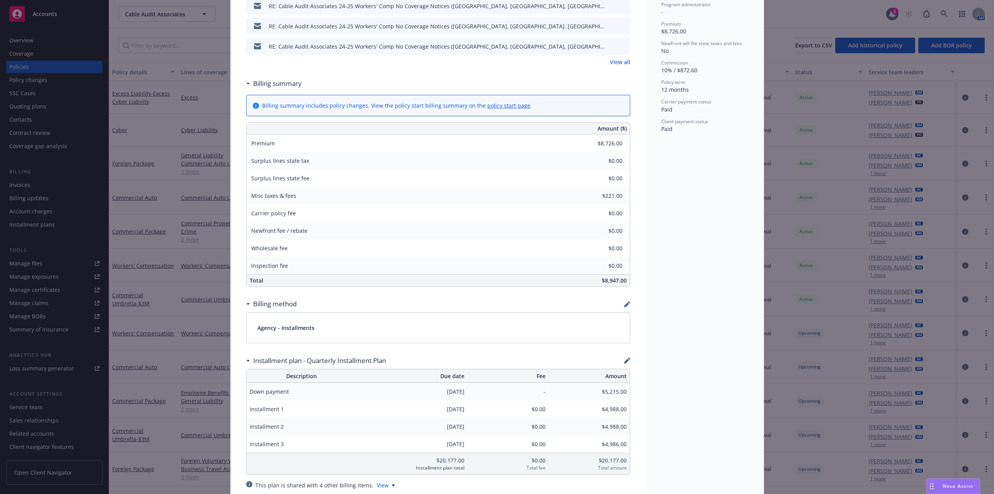
scroll to position [412, 0]
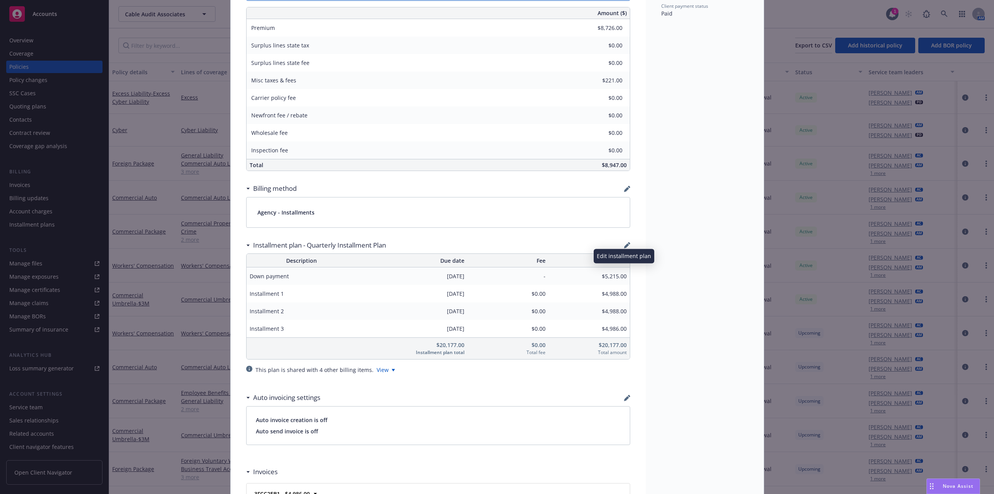
click at [626, 245] on icon "button" at bounding box center [626, 245] width 5 height 5
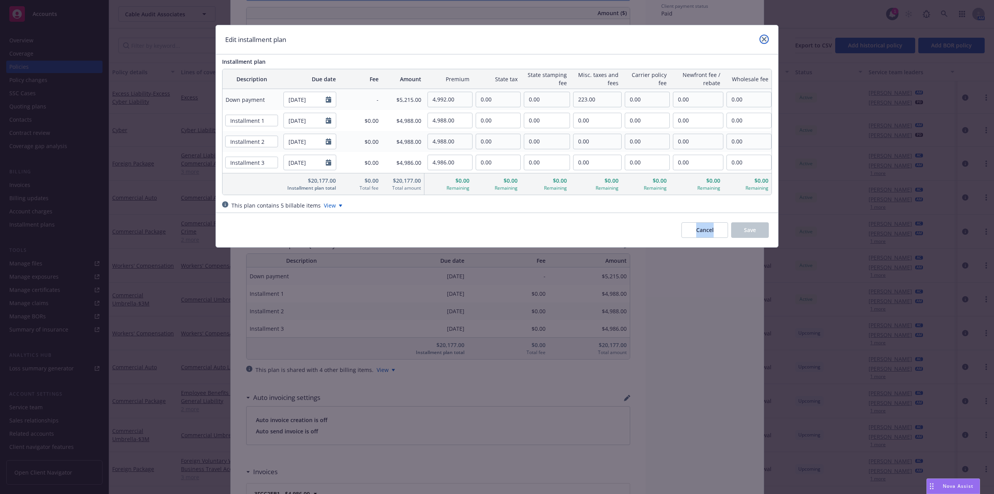
click at [763, 38] on icon "close" at bounding box center [764, 39] width 5 height 5
click at [763, 38] on div "Policy Edit installment plan Installment plan Description Due date Fee Amount P…" at bounding box center [497, 247] width 994 height 494
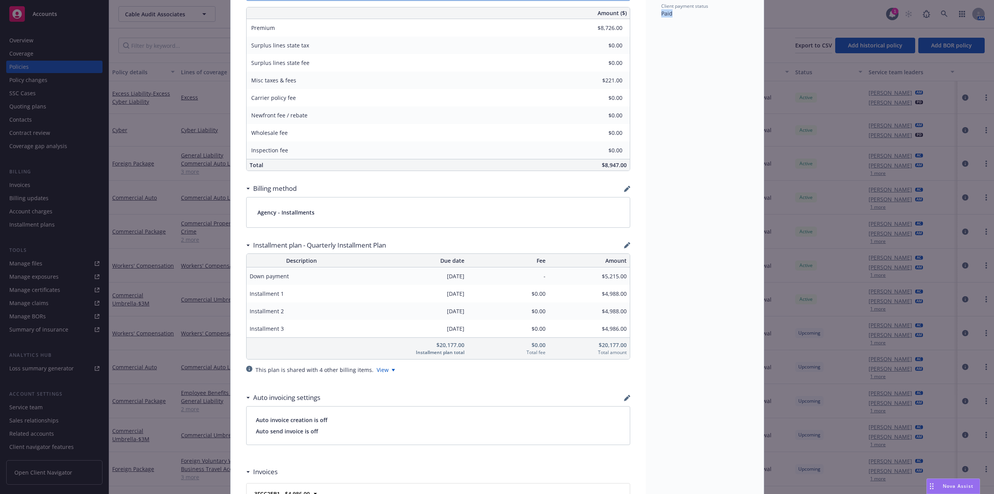
scroll to position [179, 0]
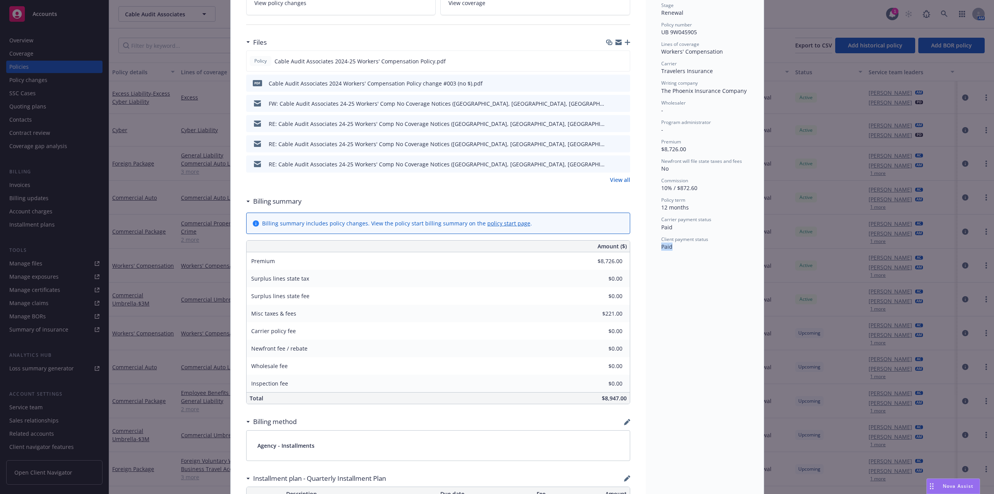
click at [618, 180] on link "View all" at bounding box center [620, 180] width 20 height 8
